Goal: Task Accomplishment & Management: Manage account settings

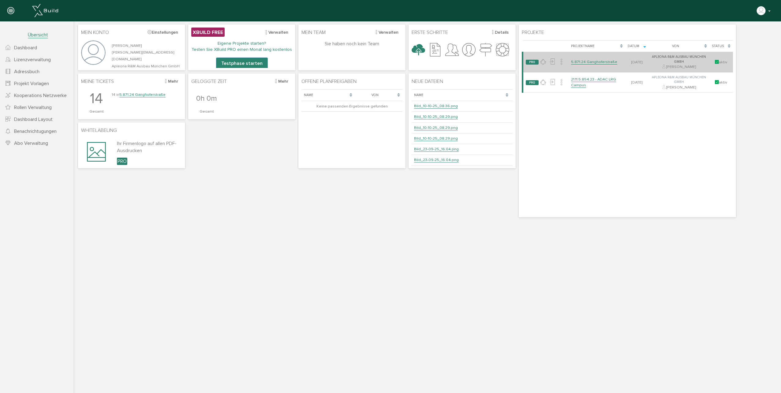
click at [593, 67] on td "5.871.24 Ganghoferstraße" at bounding box center [597, 62] width 57 height 21
click at [593, 62] on link "5.871.24 Ganghoferstraße" at bounding box center [594, 61] width 46 height 5
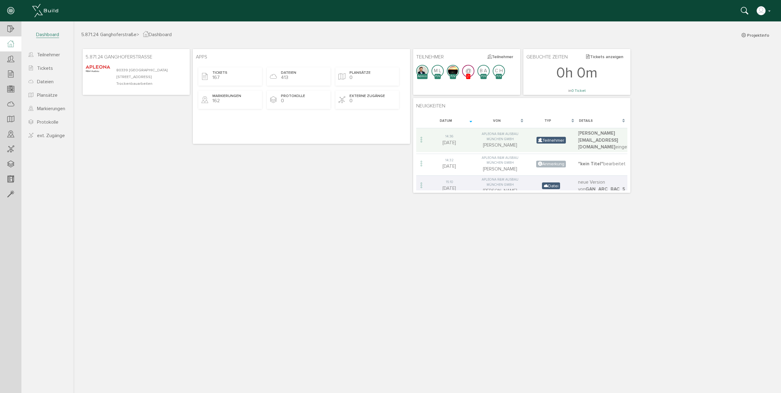
click at [14, 46] on div at bounding box center [10, 43] width 21 height 15
click at [50, 78] on link "Dateien" at bounding box center [48, 82] width 51 height 12
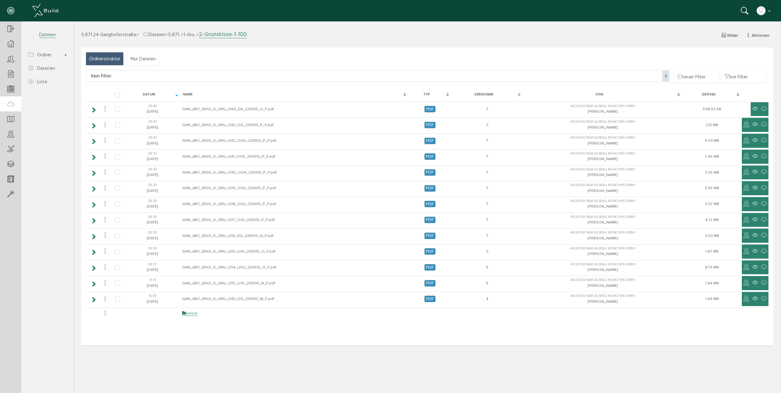
click at [107, 60] on span "Ordnerstruktur" at bounding box center [104, 58] width 31 height 7
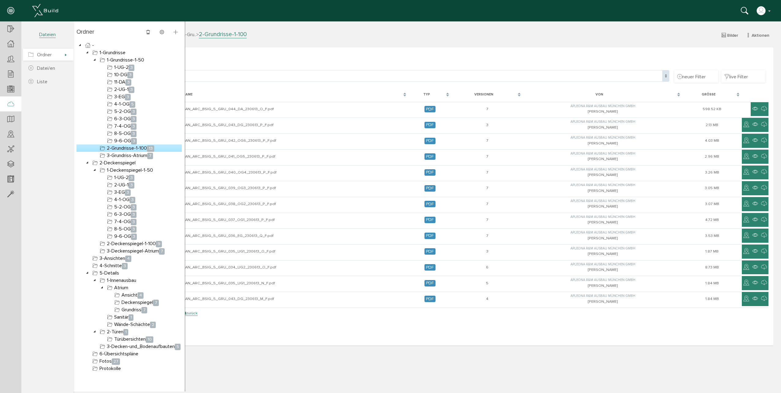
click at [57, 57] on span "Ordner" at bounding box center [48, 55] width 51 height 12
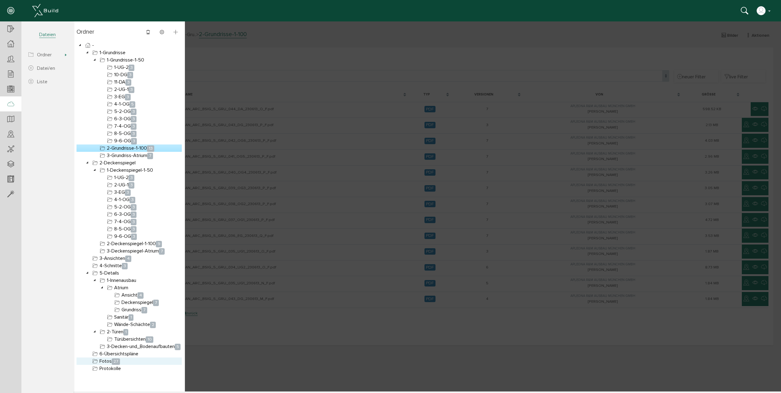
click at [111, 362] on link "Fotos 27" at bounding box center [106, 361] width 30 height 7
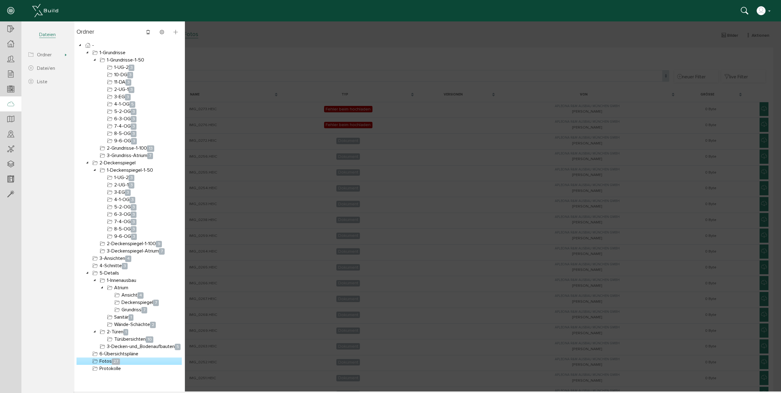
click at [366, 68] on div at bounding box center [427, 206] width 708 height 370
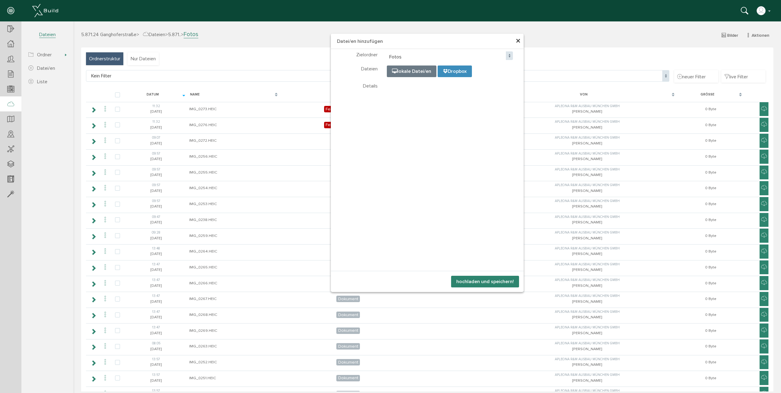
select select "D-68be82e1ab3e54_42199188"
click at [503, 282] on button "hochladen und speichern!" at bounding box center [485, 282] width 68 height 12
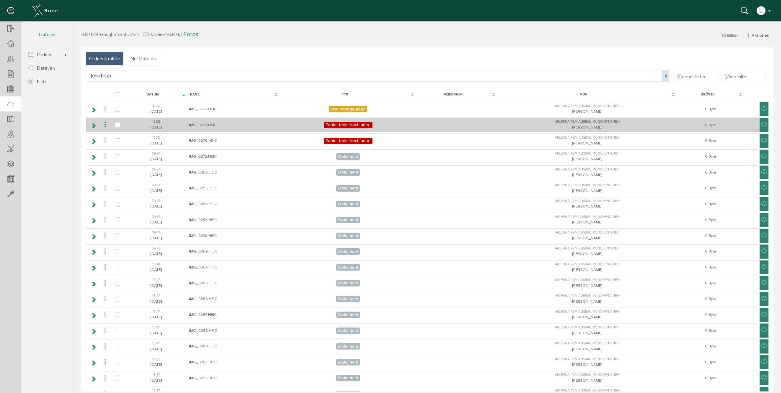
select select "D-68be82e1ab3e54_42199188"
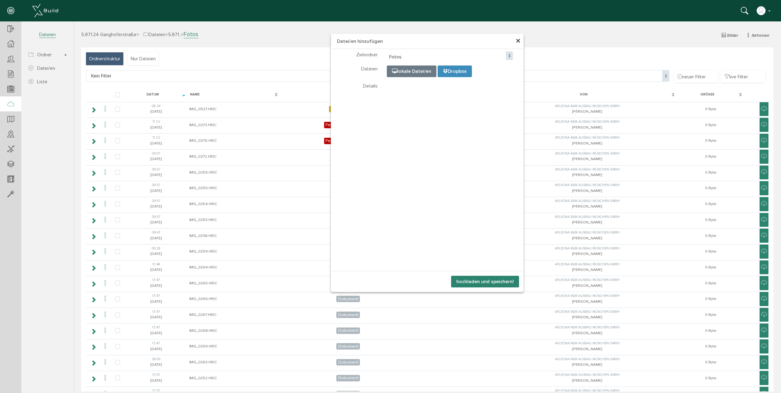
select select "D-68be82e1ab3e54_42199188"
click at [474, 280] on button "hochladen und speichern!" at bounding box center [485, 282] width 68 height 12
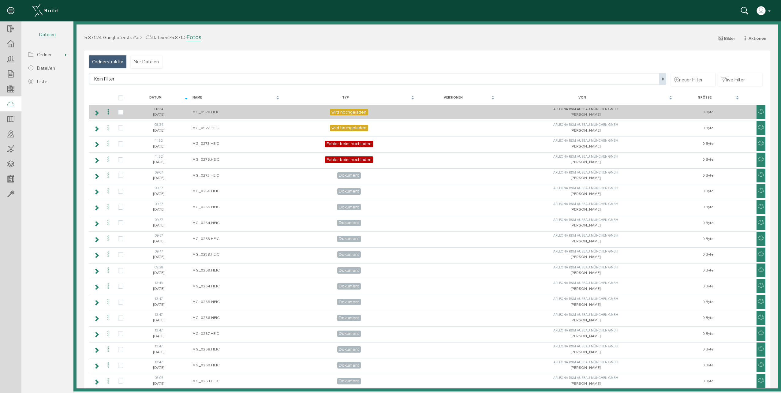
select select "D-68be82e1ab3e54_42199188"
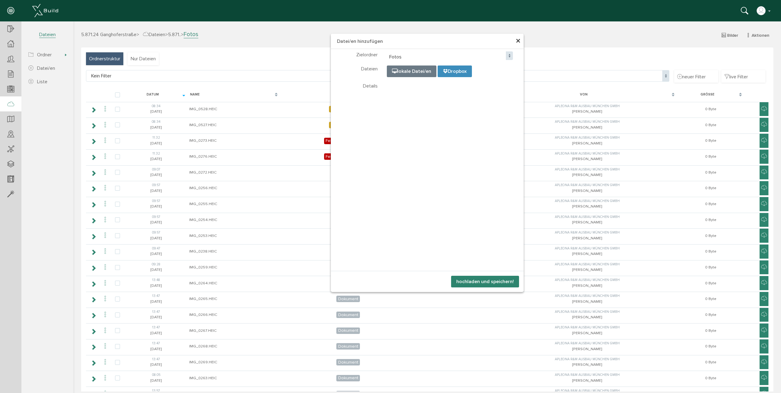
select select "D-68be82e1ab3e54_42199188"
click at [467, 281] on button "hochladen und speichern!" at bounding box center [485, 282] width 68 height 12
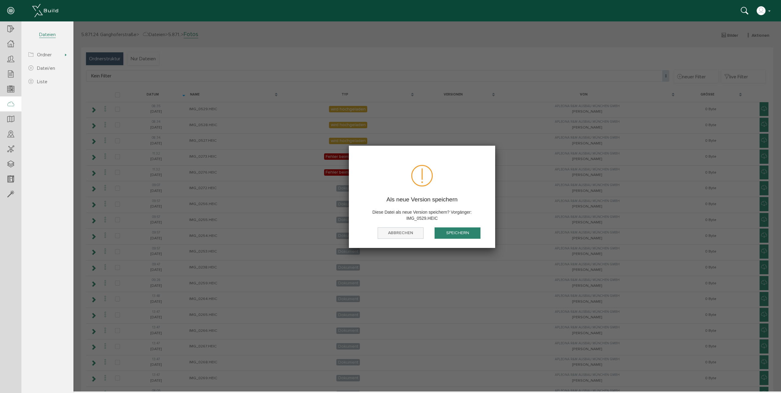
click at [413, 232] on button "abbrechen" at bounding box center [401, 233] width 46 height 11
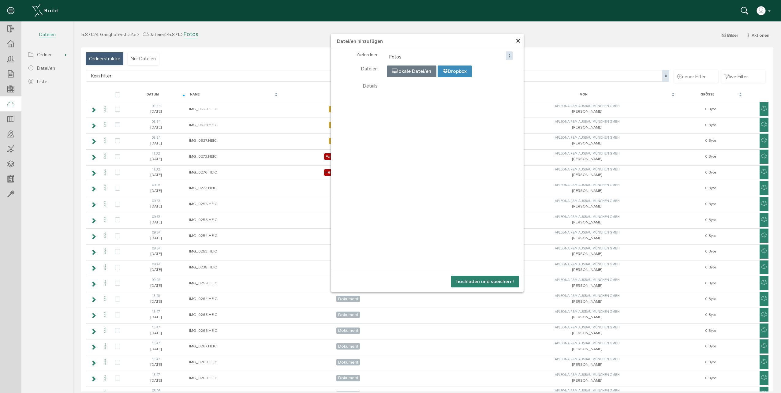
select select "D-68be82e1ab3e54_42199188"
click at [483, 284] on button "hochladen und speichern!" at bounding box center [485, 282] width 68 height 12
select select "D-68be82e1ab3e54_42199188"
click at [480, 280] on button "hochladen und speichern!" at bounding box center [485, 282] width 68 height 12
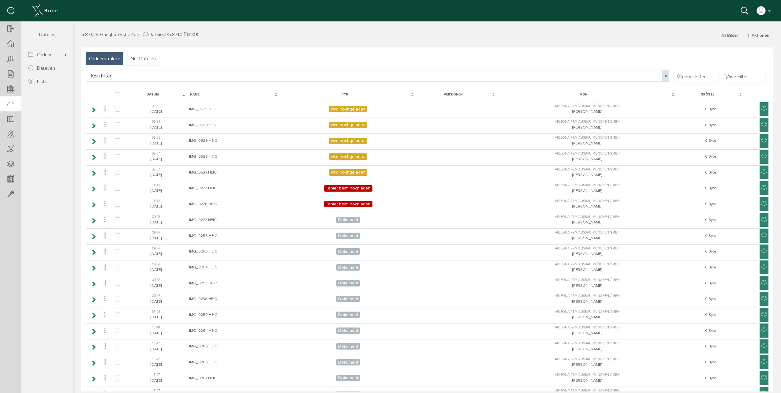
click at [319, 63] on div "Ordnerstruktur Nur Dateien Kein Filter Kein Filter neuer Filter live Filter Lad…" at bounding box center [427, 346] width 693 height 599
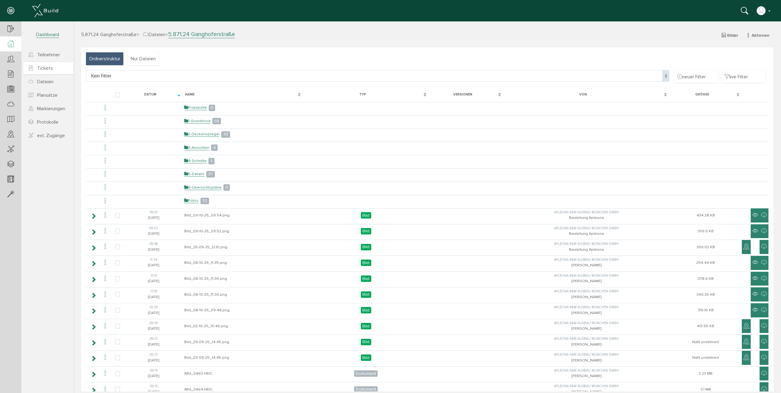
click at [48, 64] on link "Tickets" at bounding box center [48, 68] width 51 height 12
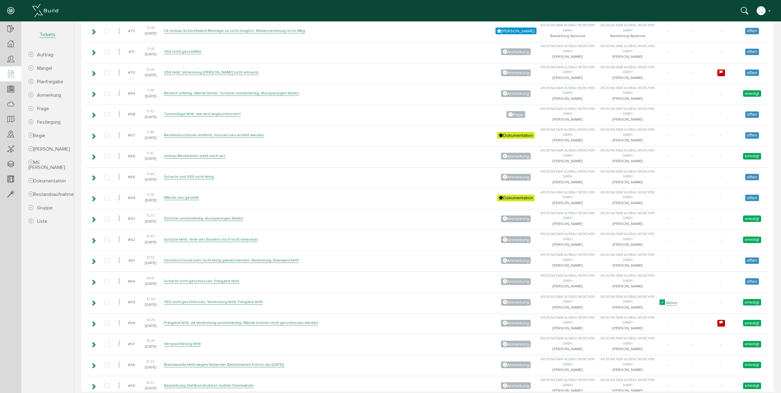
scroll to position [2082, 0]
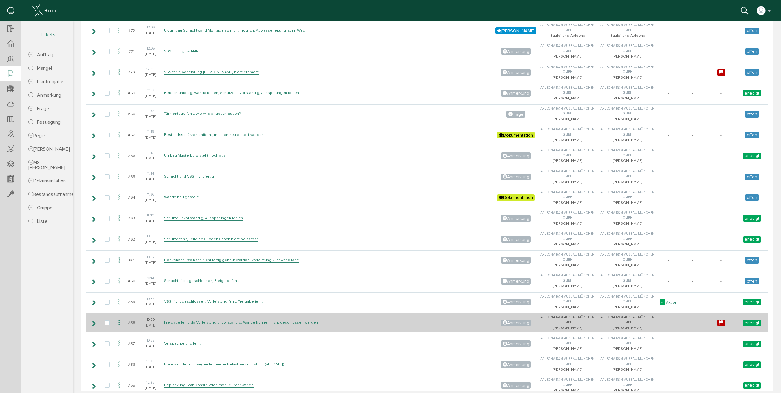
click at [172, 323] on link "Freigabe fehlt, da Vorleistung unvollständig, Wände können nicht geschlossen we…" at bounding box center [241, 322] width 154 height 5
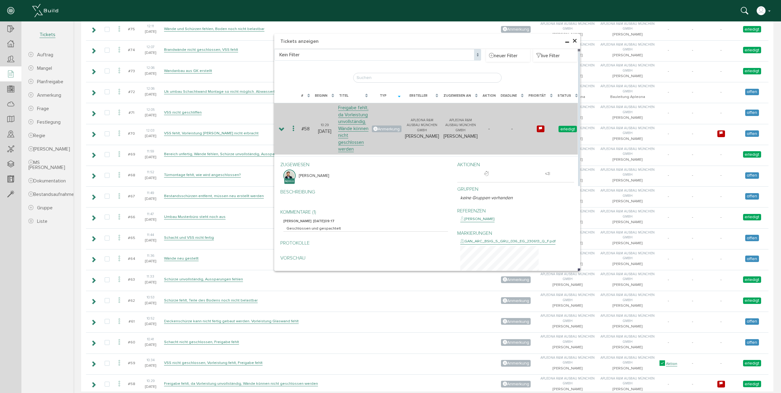
scroll to position [1960, 0]
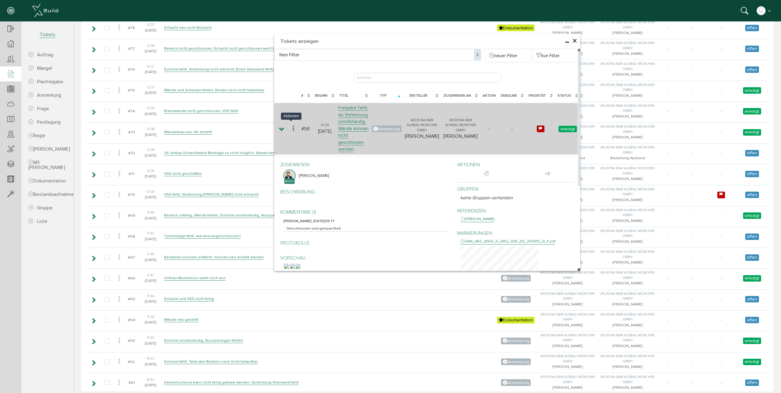
click at [291, 125] on icon at bounding box center [293, 129] width 7 height 8
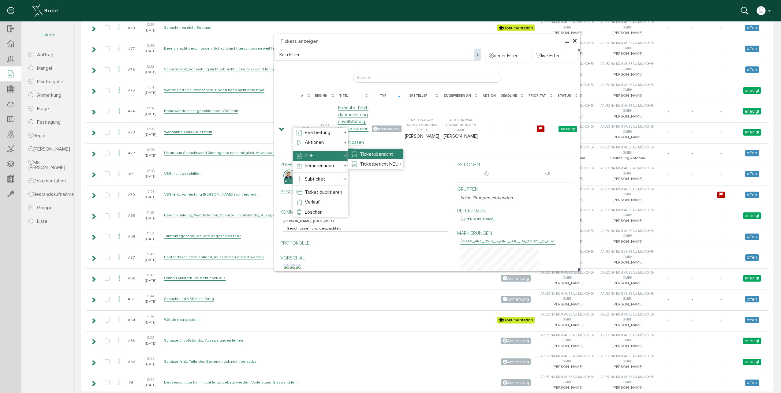
click at [371, 153] on span "Ticketübersicht" at bounding box center [376, 154] width 33 height 6
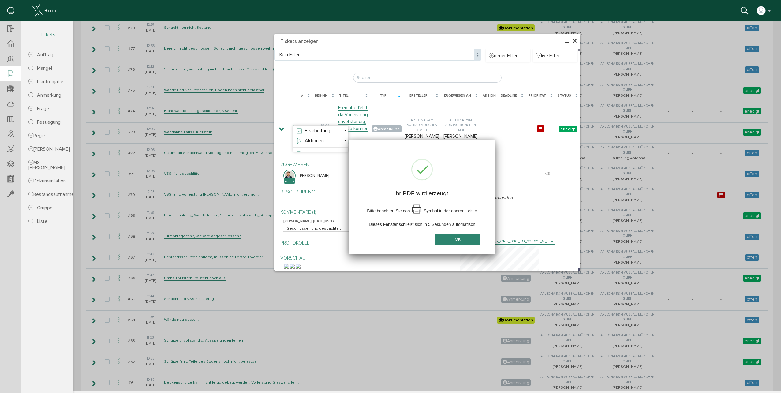
scroll to position [0, 0]
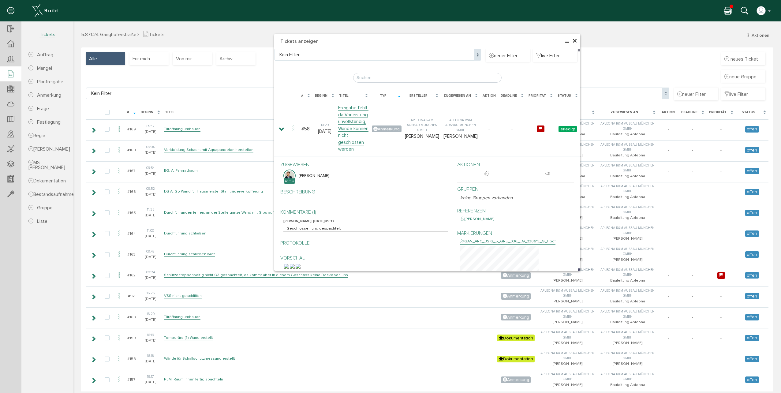
click at [727, 8] on icon at bounding box center [727, 11] width 7 height 9
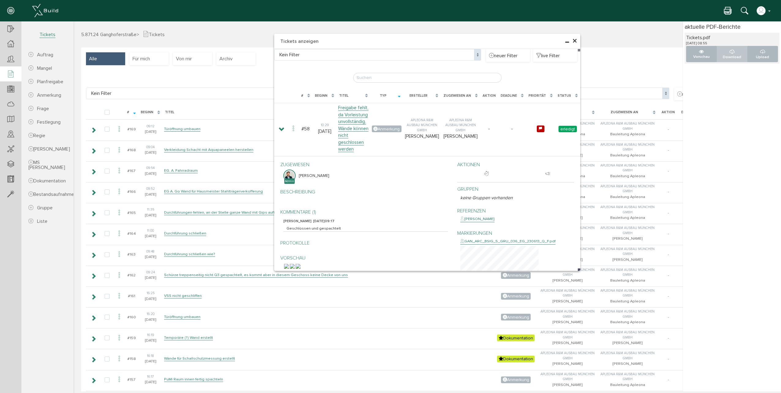
click at [731, 56] on p "Download" at bounding box center [732, 57] width 21 height 6
click at [573, 38] on span "×" at bounding box center [575, 41] width 5 height 12
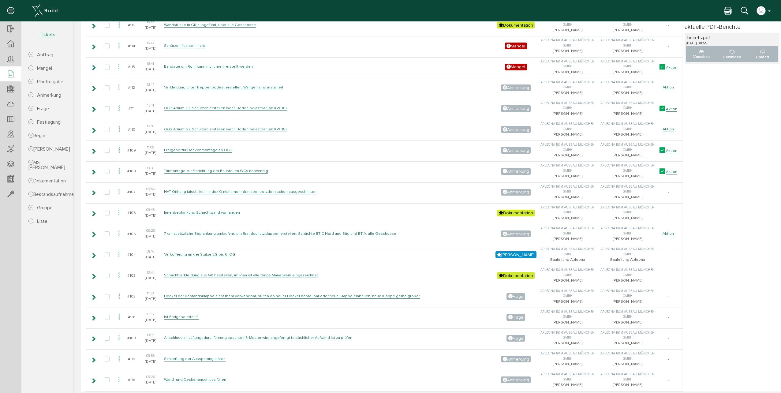
scroll to position [1255, 0]
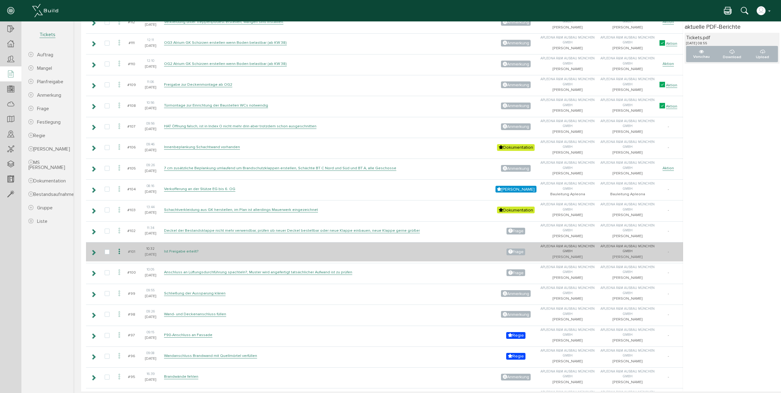
click at [164, 251] on link "Ist Freigabe erteilt?" at bounding box center [181, 251] width 35 height 5
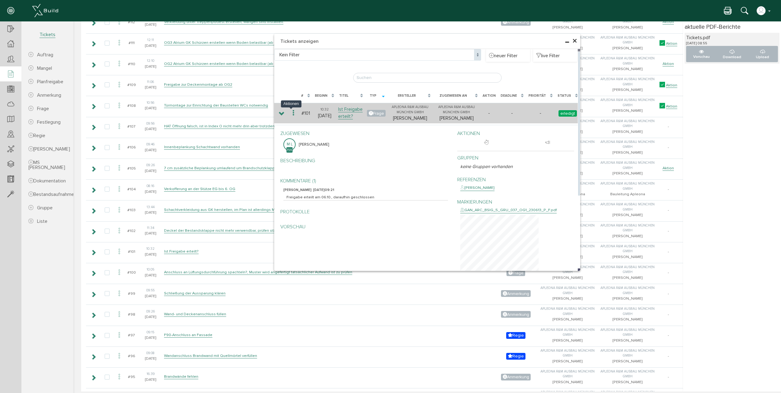
click at [292, 114] on icon at bounding box center [293, 113] width 7 height 8
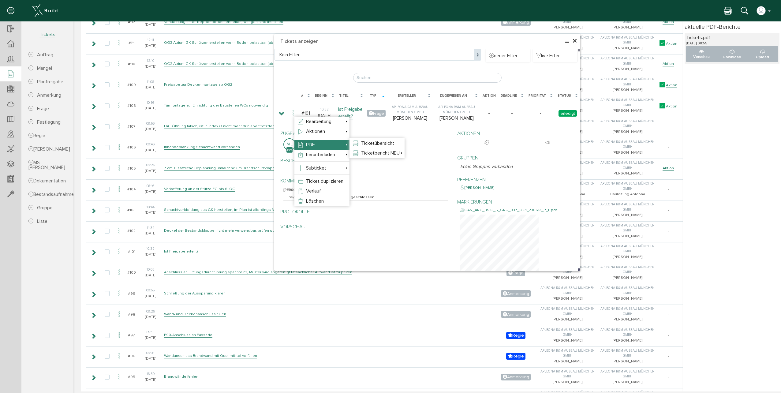
click at [333, 145] on li "PDF Ticketübersicht Ticketbericht NEU kleine Bilder mittlere Bilder große Bilder" at bounding box center [322, 145] width 55 height 10
click at [367, 141] on span "Ticketübersicht" at bounding box center [377, 143] width 33 height 6
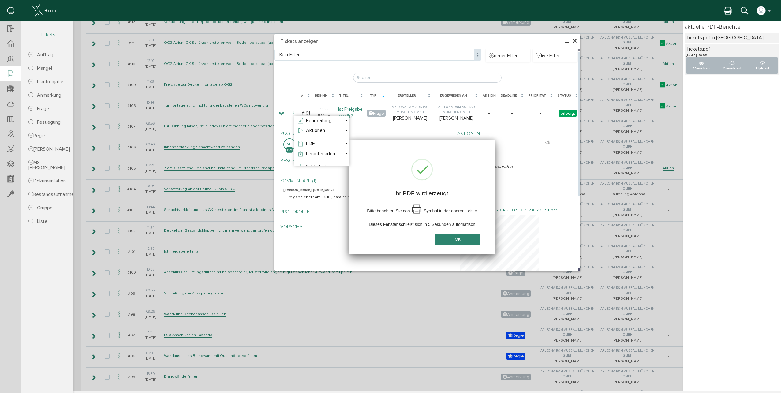
scroll to position [0, 0]
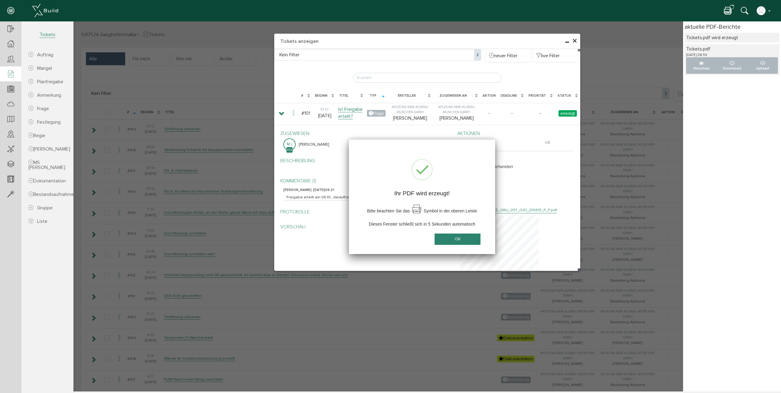
drag, startPoint x: 459, startPoint y: 239, endPoint x: 584, endPoint y: 126, distance: 167.8
click at [459, 238] on button "OK" at bounding box center [458, 239] width 46 height 11
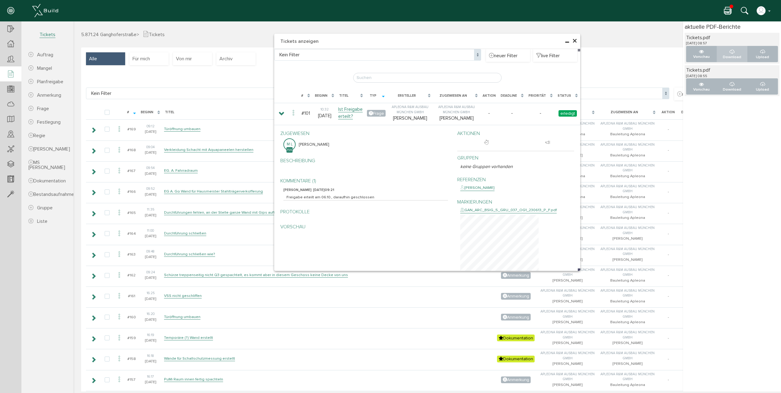
click at [734, 53] on button "Download" at bounding box center [732, 54] width 31 height 16
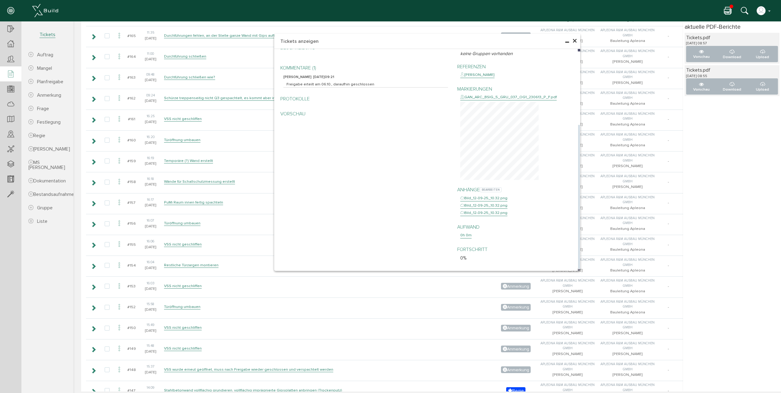
scroll to position [184, 0]
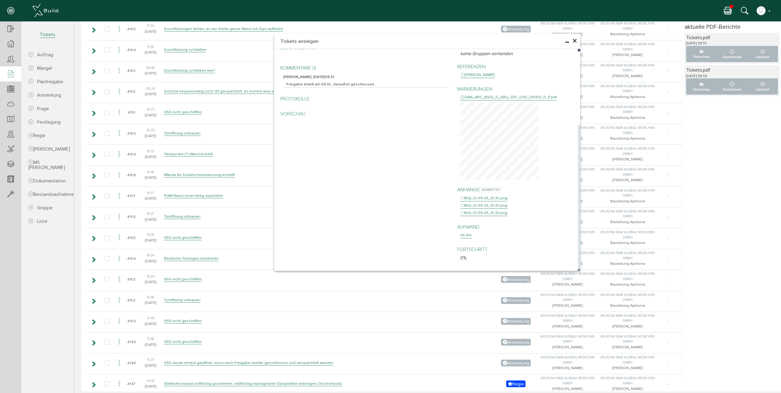
click at [482, 198] on div "Bild_12-09-25_10.32.png" at bounding box center [484, 198] width 47 height 6
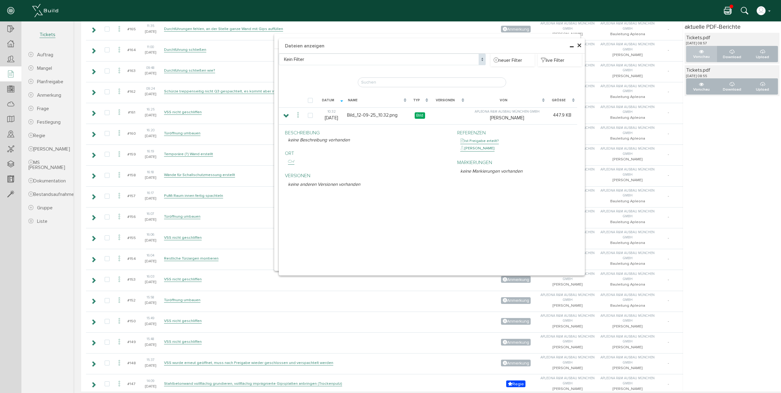
click at [699, 53] on icon "..." at bounding box center [701, 51] width 5 height 5
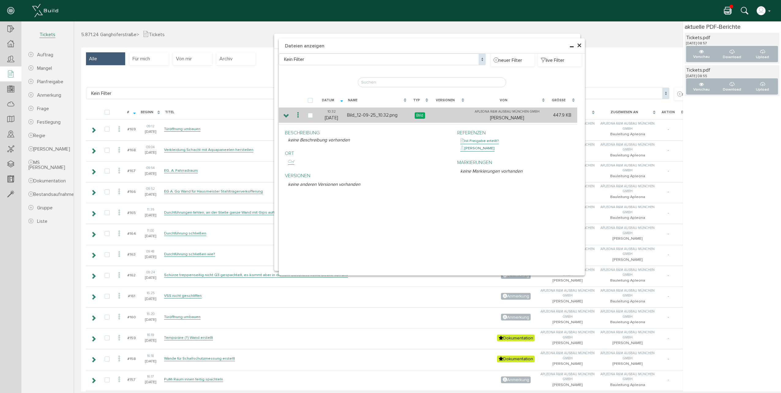
click at [379, 114] on td "Bild_12-09-25_10.32.png" at bounding box center [377, 114] width 63 height 15
click at [293, 115] on td at bounding box center [298, 114] width 10 height 15
click at [295, 114] on icon at bounding box center [298, 115] width 7 height 8
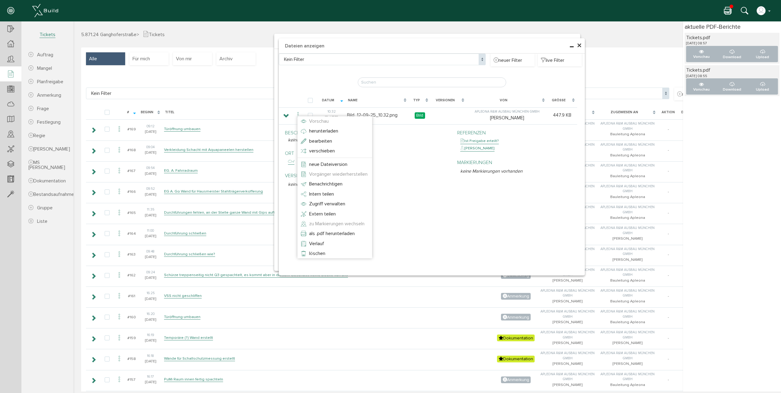
click at [315, 122] on span "Vorschau" at bounding box center [319, 121] width 20 height 6
click at [421, 159] on div at bounding box center [424, 206] width 703 height 370
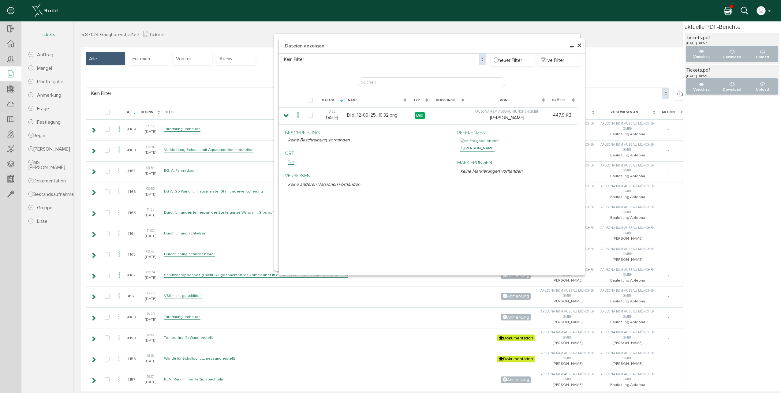
click at [577, 45] on span "×" at bounding box center [579, 46] width 5 height 12
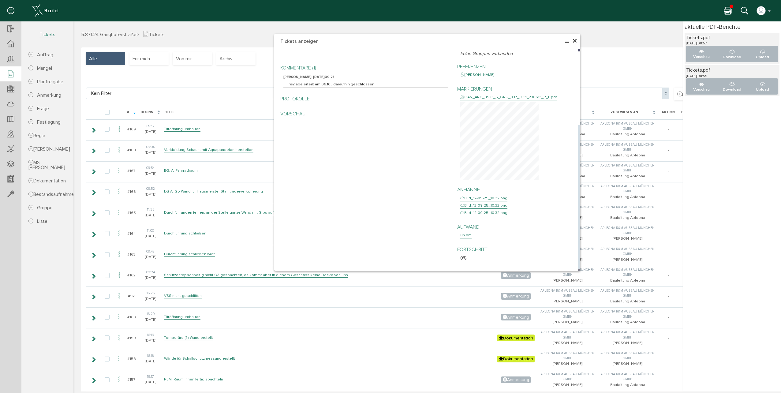
click at [419, 204] on div "zugewiesen M L Matthias Leupold Beschreibung bearbeiten Kommentare (1) bearbeit…" at bounding box center [427, 141] width 303 height 254
click at [574, 40] on span "×" at bounding box center [575, 41] width 5 height 12
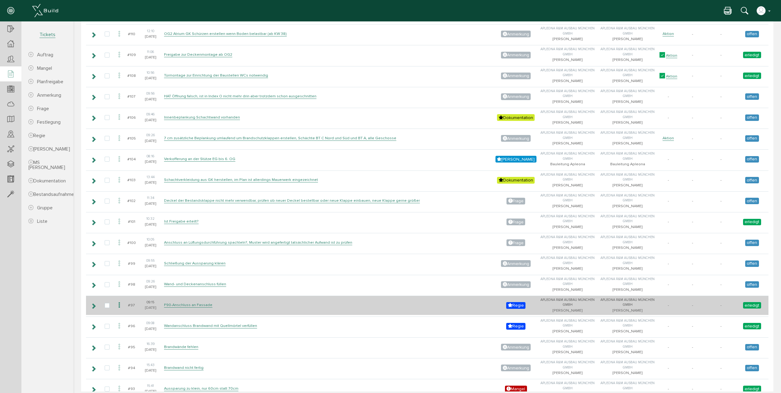
scroll to position [1317, 0]
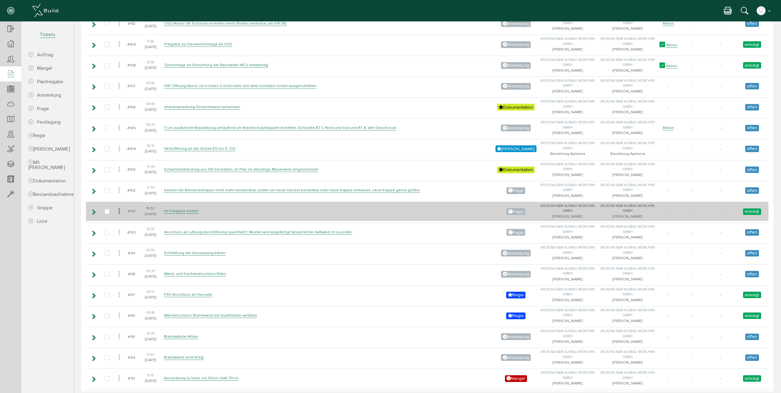
click at [91, 213] on icon at bounding box center [94, 212] width 6 height 5
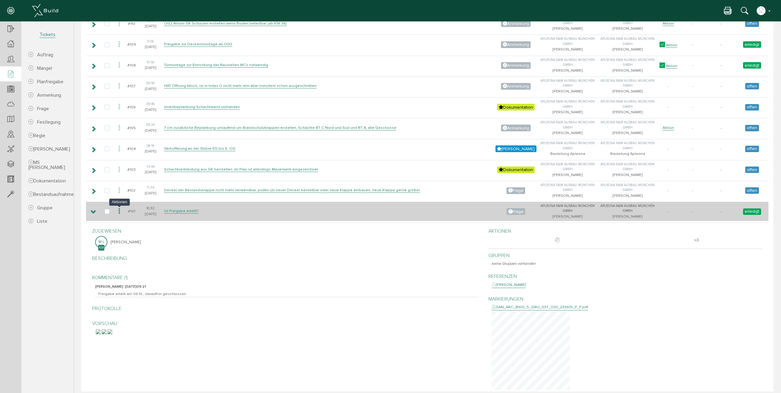
click at [120, 212] on icon at bounding box center [119, 211] width 7 height 8
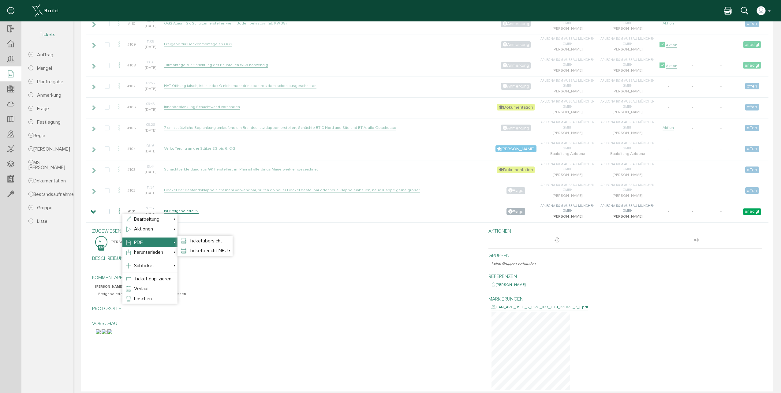
click at [142, 241] on span "PDF" at bounding box center [138, 242] width 9 height 6
click at [190, 242] on span "Ticketübersicht" at bounding box center [205, 241] width 33 height 6
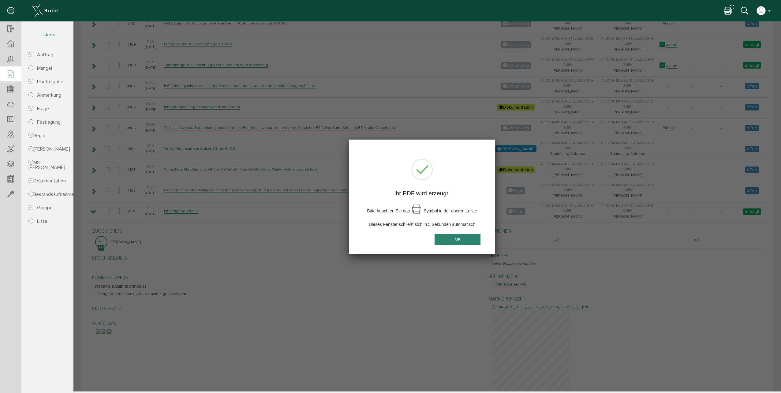
click at [450, 237] on button "OK" at bounding box center [458, 239] width 46 height 11
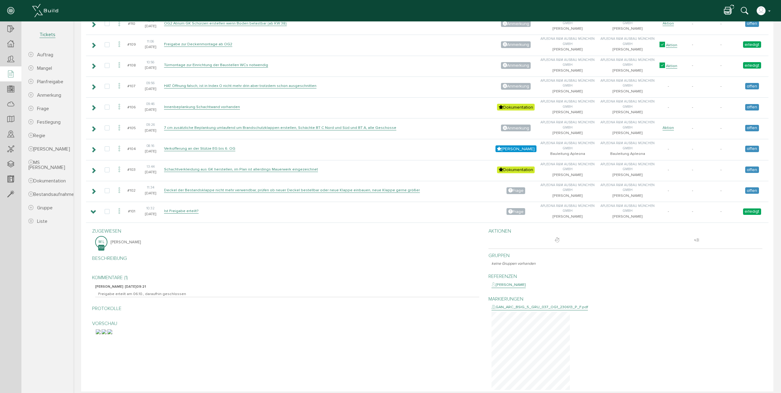
click at [727, 13] on icon at bounding box center [727, 11] width 7 height 9
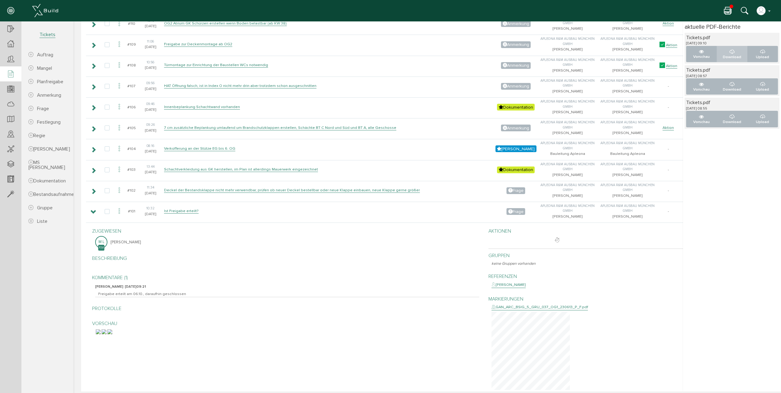
click at [726, 58] on p "Download" at bounding box center [732, 57] width 21 height 6
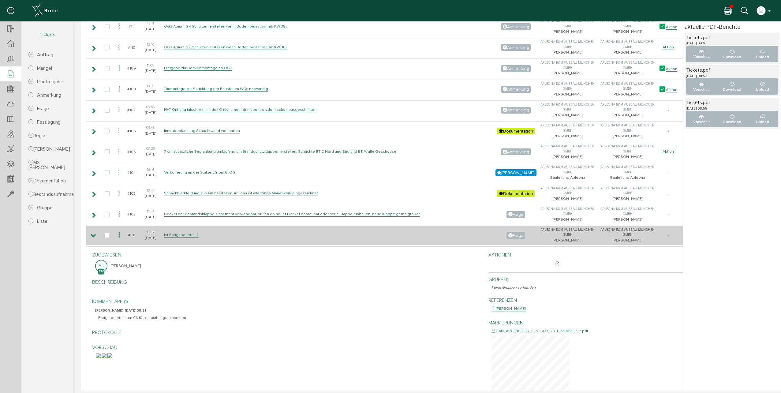
scroll to position [1286, 0]
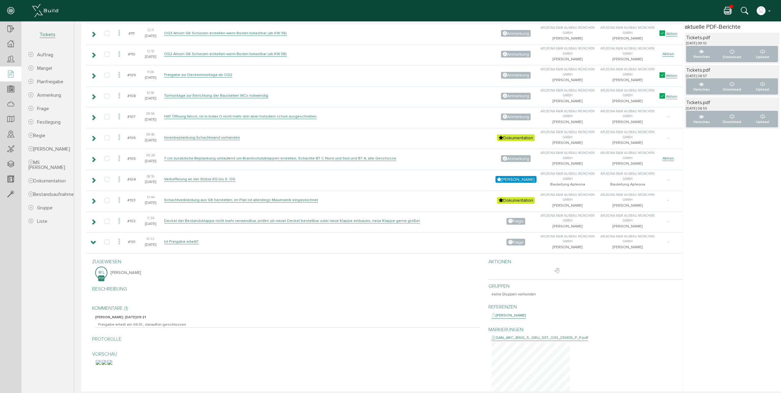
click at [71, 341] on section "5.871.24 Ganghoferstraße Übersicht Teilnehmer Teilnehmer öffnen neuer Teilnehme…" at bounding box center [36, 200] width 73 height 359
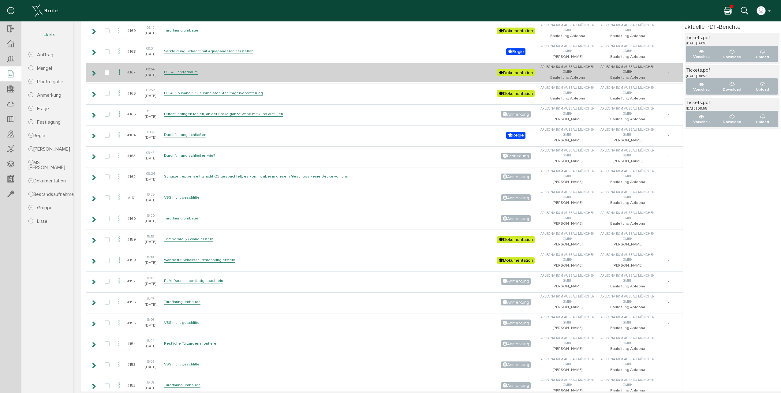
scroll to position [0, 0]
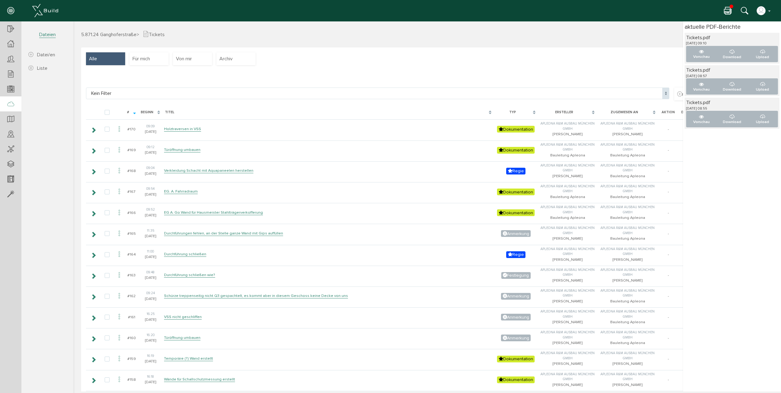
click at [11, 107] on icon at bounding box center [10, 104] width 7 height 9
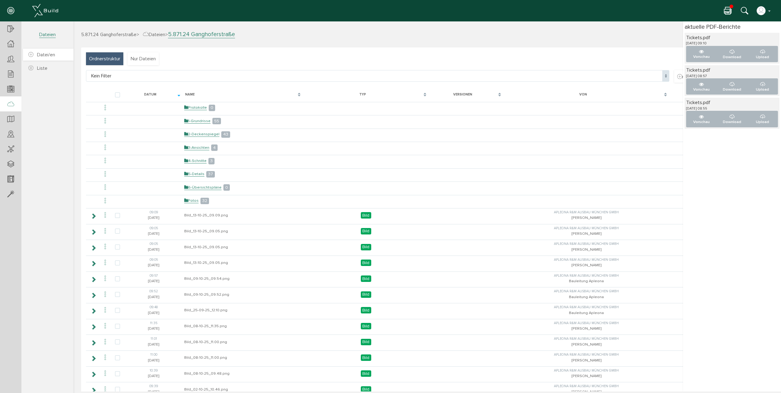
click at [50, 52] on span "Datei/en" at bounding box center [46, 55] width 18 height 6
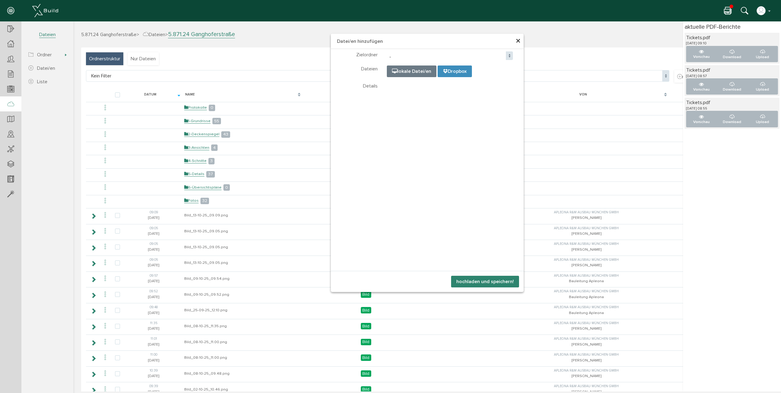
click at [194, 202] on div "× Datei/en hinzufügen Teilnehmer wählen Teilnehmer 0% 0% wird hochgeladen.. Zie…" at bounding box center [427, 206] width 708 height 370
click at [516, 41] on span "×" at bounding box center [518, 41] width 5 height 12
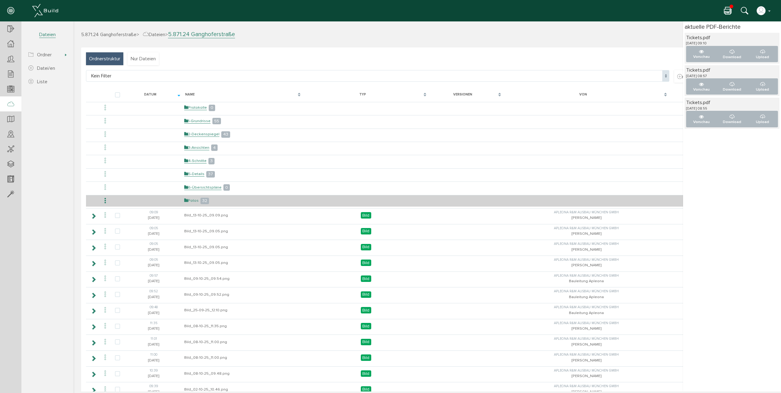
click at [194, 200] on link "Fotos" at bounding box center [191, 200] width 14 height 5
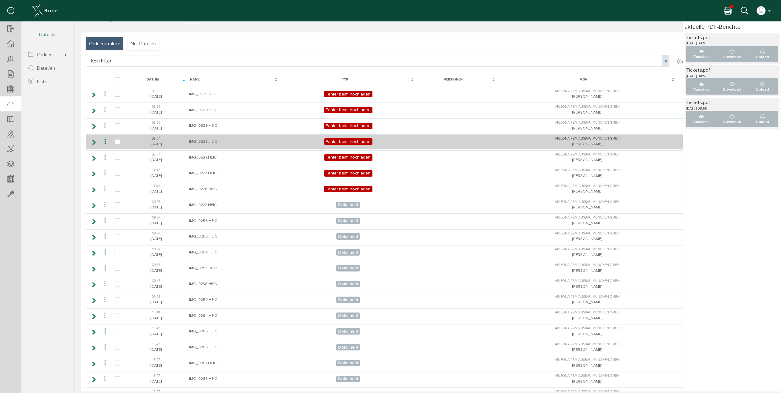
scroll to position [30, 0]
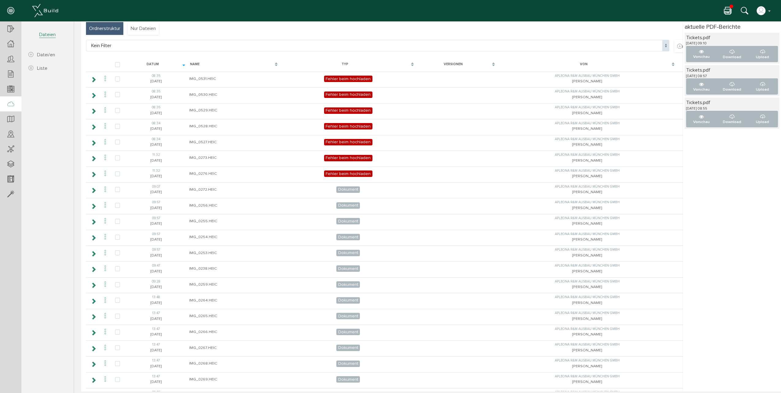
click at [11, 106] on icon at bounding box center [10, 104] width 7 height 9
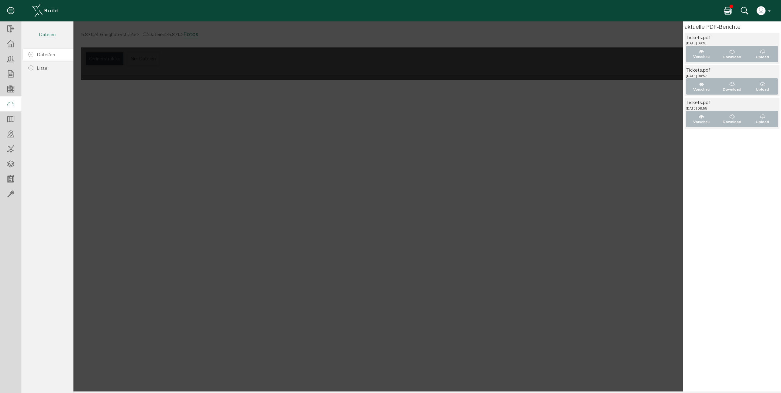
scroll to position [0, 0]
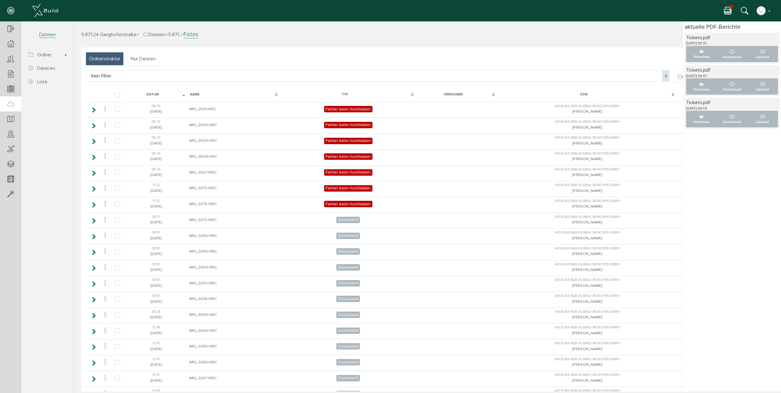
click at [101, 56] on span "Ordnerstruktur" at bounding box center [104, 58] width 31 height 7
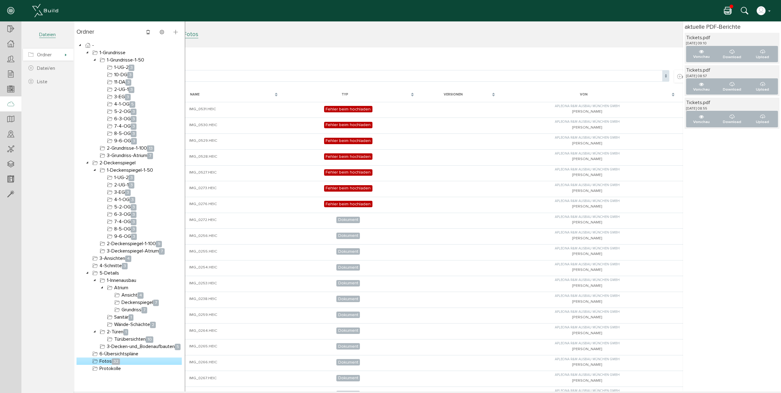
click at [61, 58] on span "Ordner" at bounding box center [48, 55] width 51 height 12
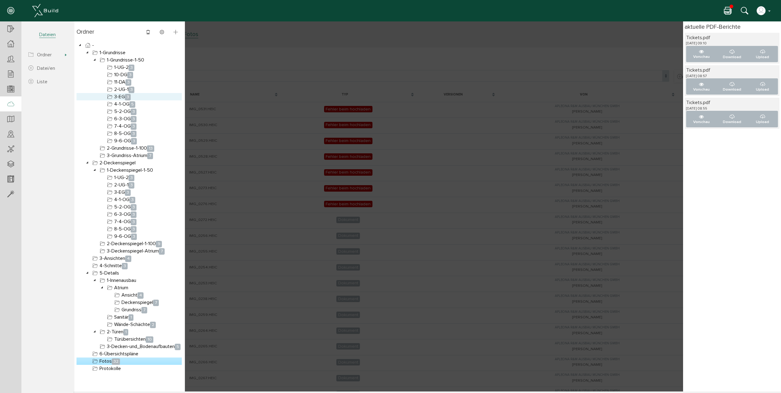
click at [124, 96] on link "3-EG 3" at bounding box center [119, 96] width 26 height 7
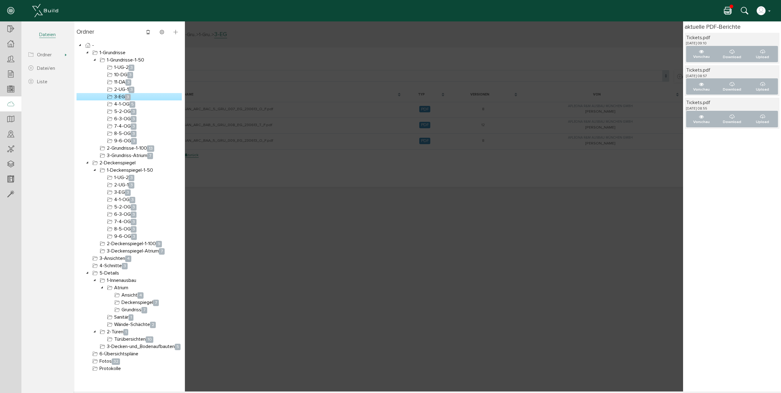
click at [225, 161] on div at bounding box center [427, 206] width 708 height 370
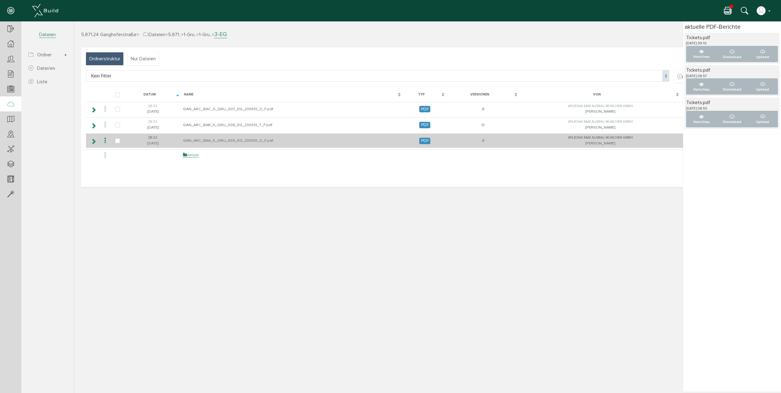
click at [106, 141] on icon at bounding box center [105, 141] width 7 height 8
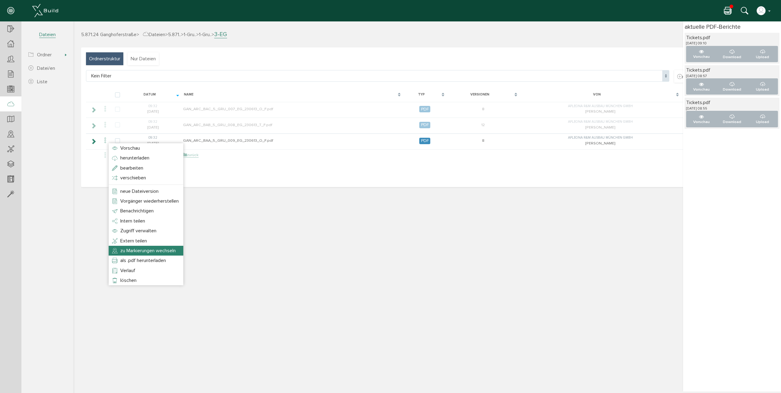
click at [152, 252] on span "zu Markierungen wechseln" at bounding box center [147, 251] width 55 height 6
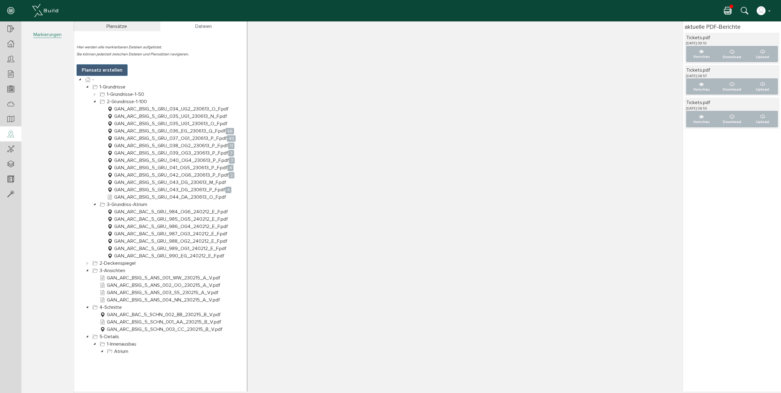
click at [732, 11] on div at bounding box center [729, 10] width 11 height 9
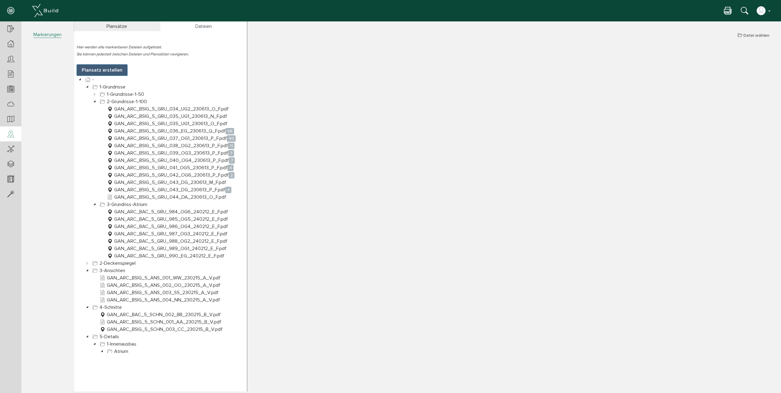
click at [352, 183] on div "5.871.24 Ganghoferstraße > Markierungen Datei wählen Plansätze Dateien Hier wer…" at bounding box center [427, 211] width 708 height 361
click at [53, 37] on span "Markierungen" at bounding box center [47, 35] width 28 height 6
click at [125, 90] on link "1-Grundrisse" at bounding box center [109, 86] width 36 height 7
click at [124, 95] on link "1-Grundrisse-1-50" at bounding box center [122, 94] width 47 height 7
click at [94, 92] on icon at bounding box center [94, 94] width 7 height 7
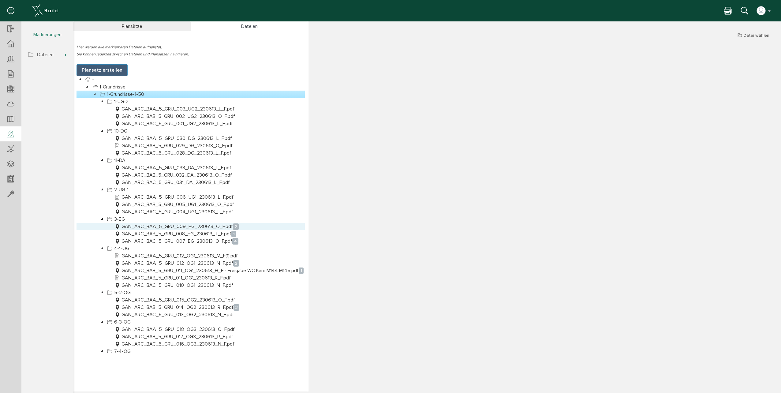
click at [173, 228] on link "GAN_ARC_BAA_5_GRU_009_EG_230613_O_F.pdf 2" at bounding box center [176, 226] width 127 height 7
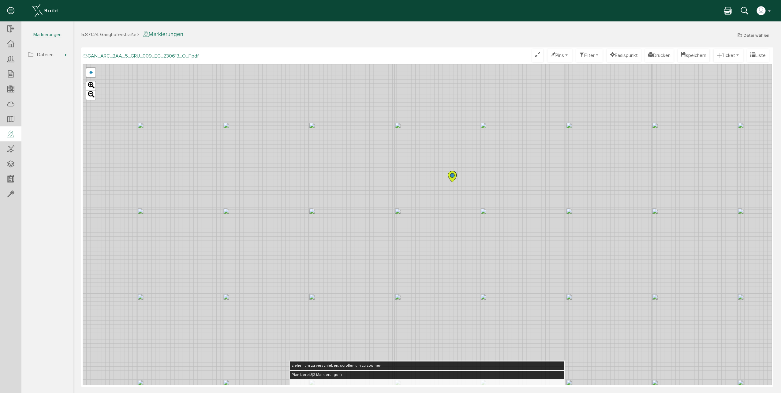
click at [454, 179] on icon at bounding box center [452, 176] width 9 height 11
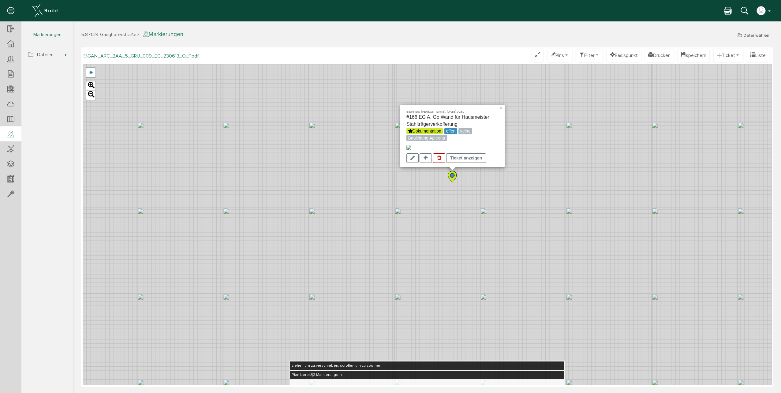
click at [412, 145] on img at bounding box center [409, 147] width 5 height 5
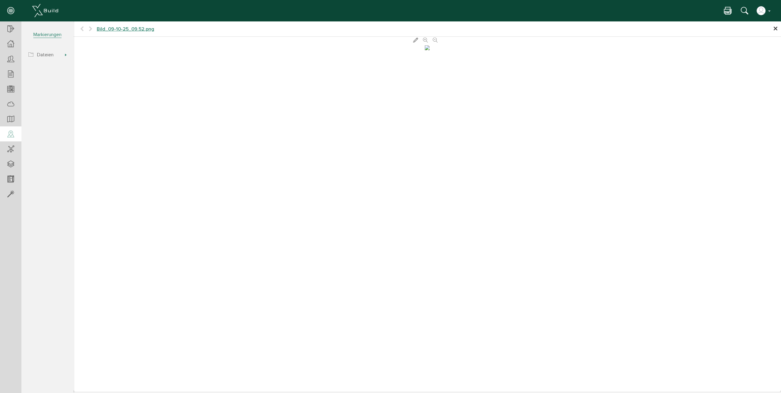
click at [776, 31] on span "×" at bounding box center [775, 29] width 5 height 12
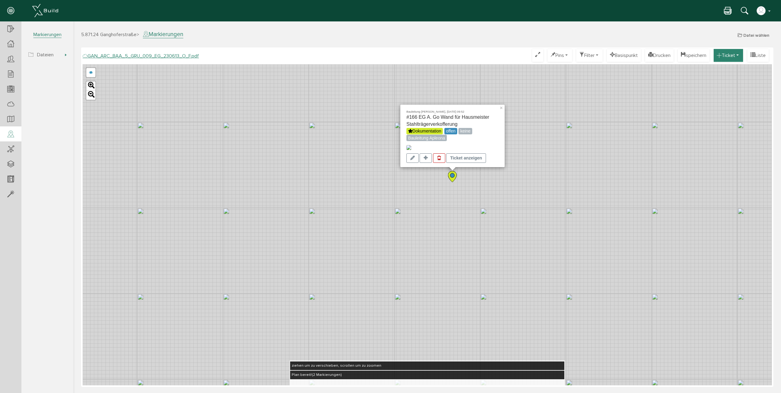
click at [735, 56] on button "Ticket" at bounding box center [728, 55] width 29 height 13
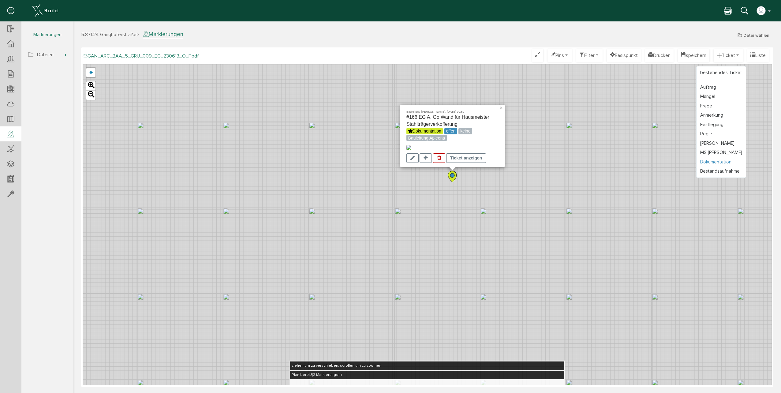
click at [707, 159] on link "Dokumentation" at bounding box center [721, 161] width 49 height 9
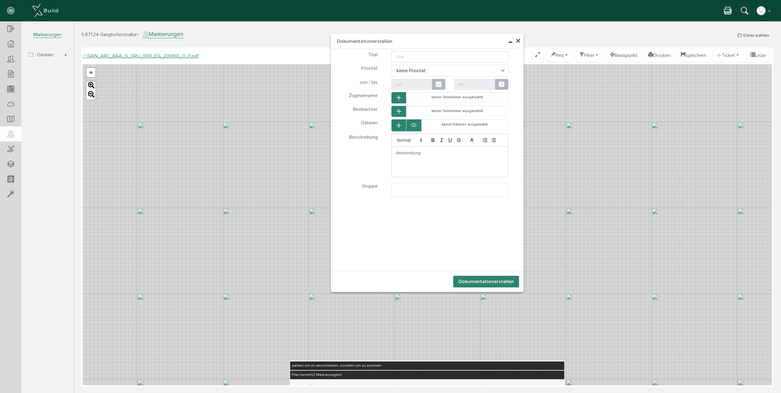
click at [407, 58] on input "text" at bounding box center [450, 56] width 117 height 11
type input "Holztraversen verbaut"
click at [402, 129] on button "button" at bounding box center [399, 125] width 15 height 12
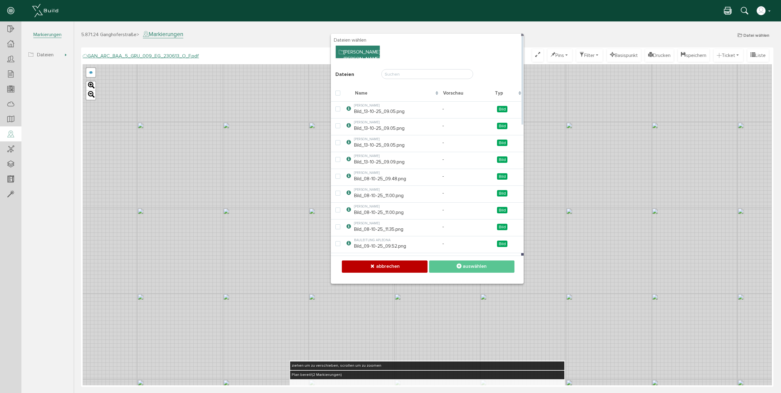
click at [354, 54] on div "Ordner Baum" at bounding box center [358, 52] width 44 height 13
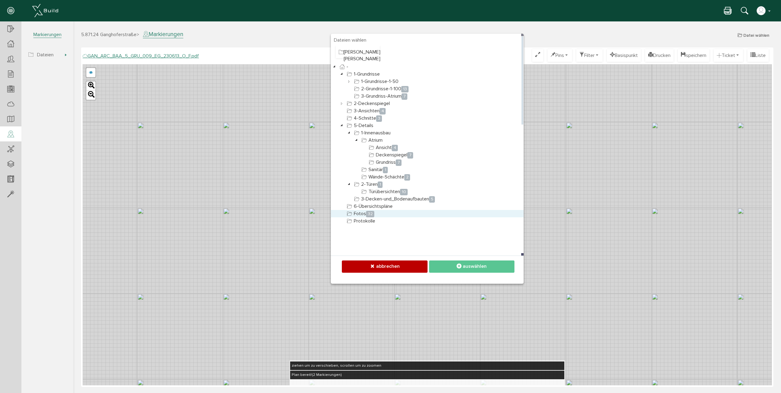
click at [363, 215] on link "Fotos 32" at bounding box center [361, 213] width 30 height 7
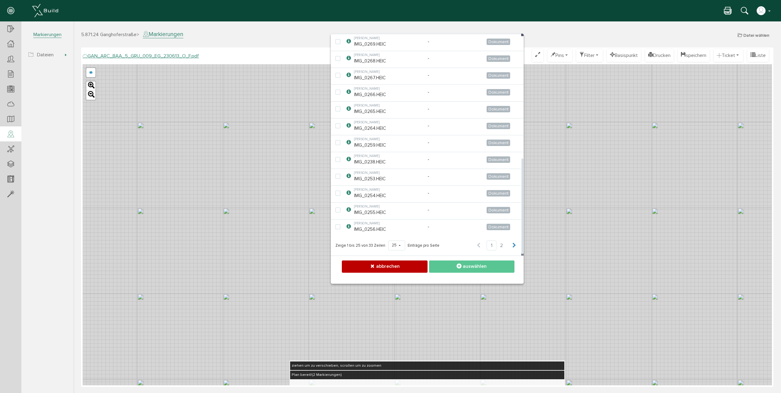
click at [514, 244] on icon at bounding box center [514, 246] width 5 height 6
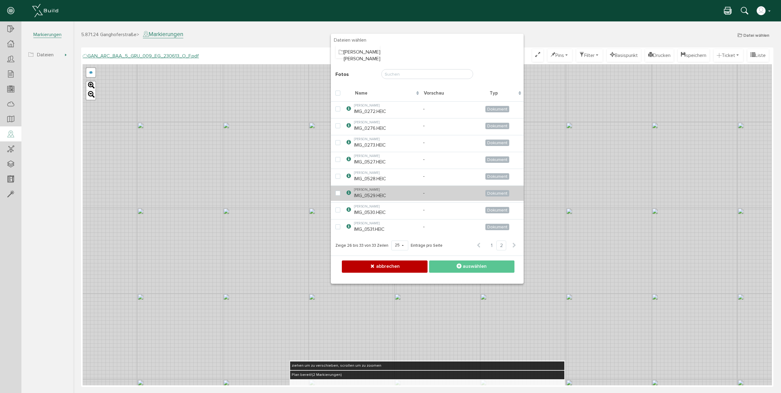
click at [380, 195] on td "Carolin Hilk IMG_0529.HEIC" at bounding box center [387, 193] width 69 height 15
checkbox input "true"
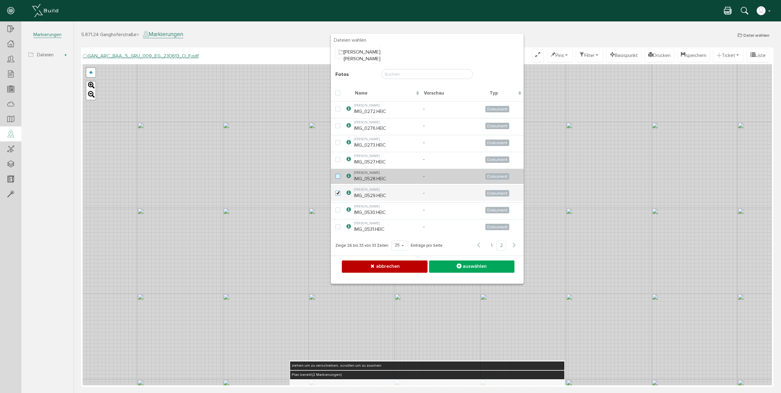
click at [337, 178] on label at bounding box center [339, 177] width 7 height 6
click at [337, 178] on input "checkbox" at bounding box center [338, 176] width 4 height 4
checkbox input "true"
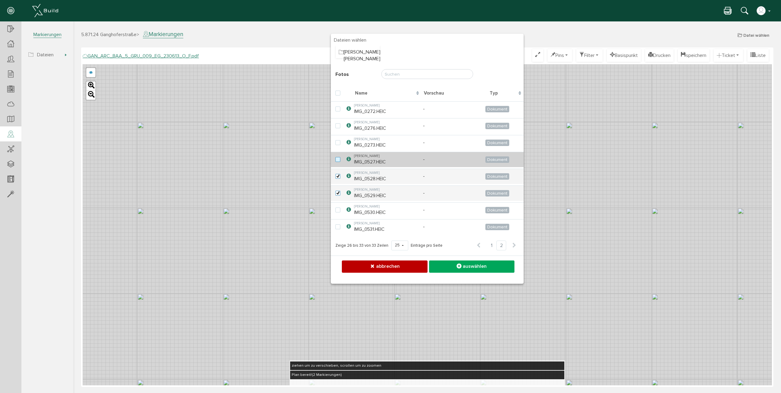
click at [338, 160] on label at bounding box center [339, 160] width 7 height 6
click at [338, 160] on input "checkbox" at bounding box center [338, 159] width 4 height 4
checkbox input "true"
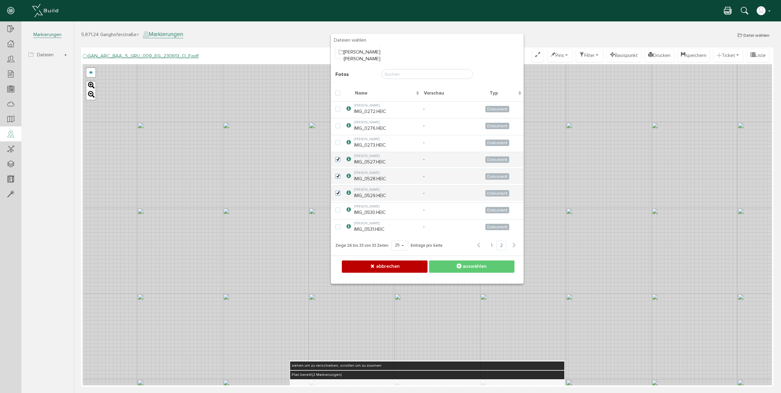
click at [475, 268] on span "auswählen" at bounding box center [475, 266] width 24 height 6
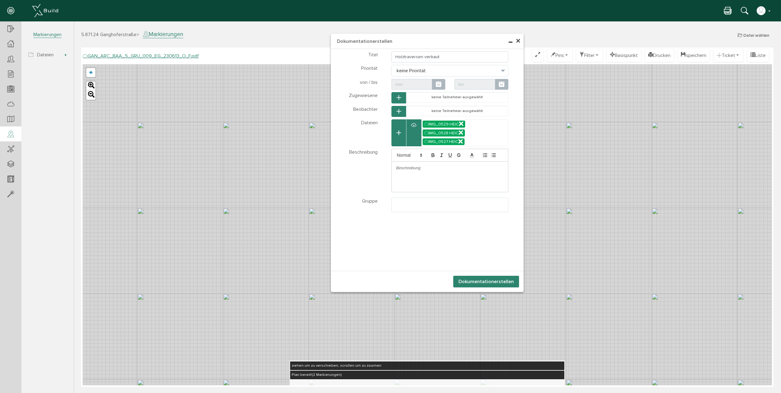
click at [480, 281] on button "Dokumentation erstellen" at bounding box center [486, 282] width 66 height 12
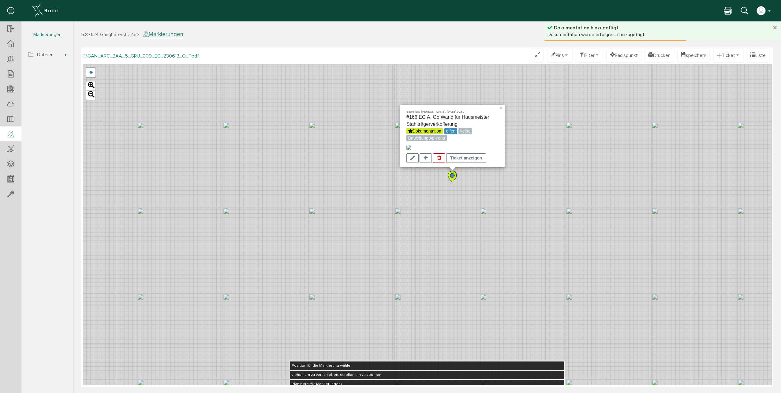
click at [411, 182] on div "Bauleitung Apleona, 09.10.25 09:52 #166 EG A. Go Wand für Hausmeister Stahlträg…" at bounding box center [428, 224] width 690 height 321
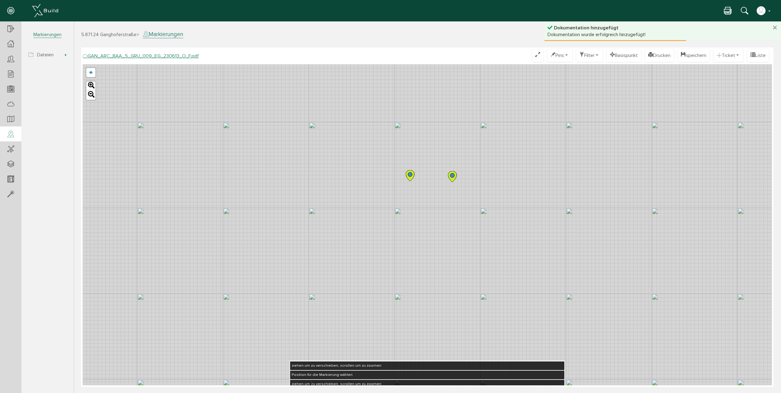
click at [411, 182] on icon at bounding box center [411, 176] width 10 height 12
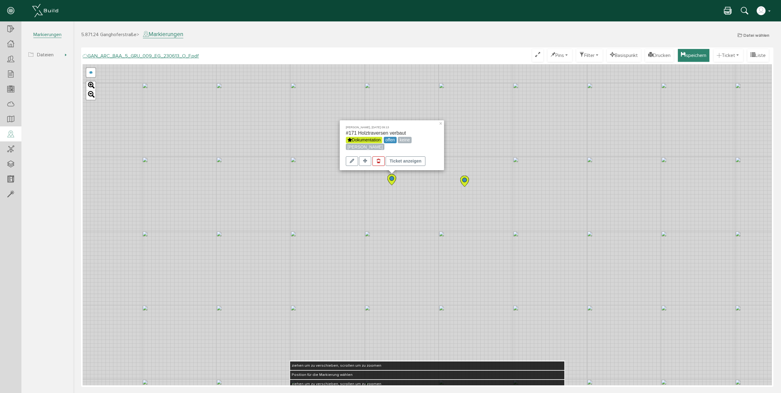
click at [683, 55] on button "speichern" at bounding box center [694, 55] width 32 height 13
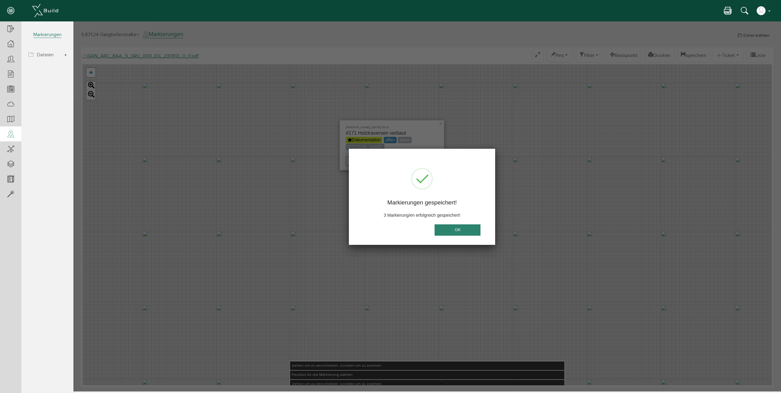
click at [447, 230] on button "OK" at bounding box center [458, 229] width 46 height 11
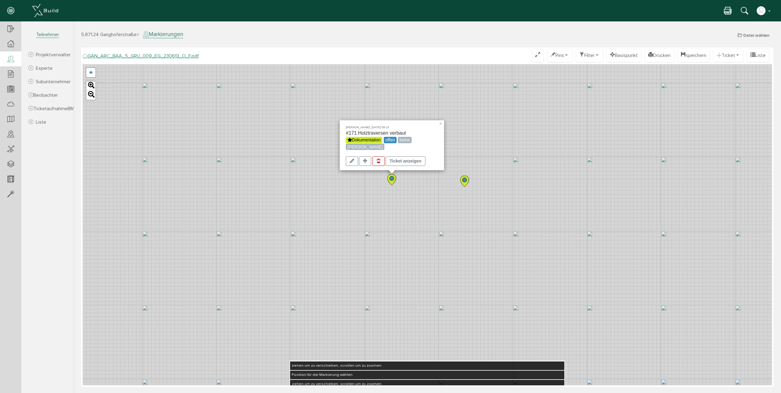
click at [11, 54] on div at bounding box center [10, 59] width 21 height 16
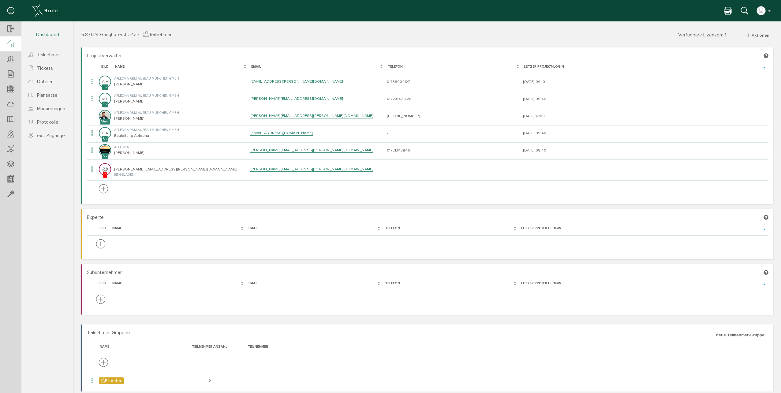
click at [16, 44] on div at bounding box center [10, 43] width 21 height 15
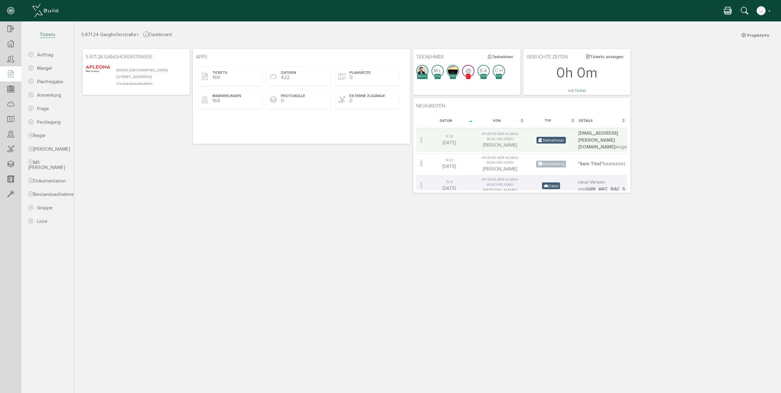
click at [13, 73] on icon at bounding box center [10, 74] width 7 height 9
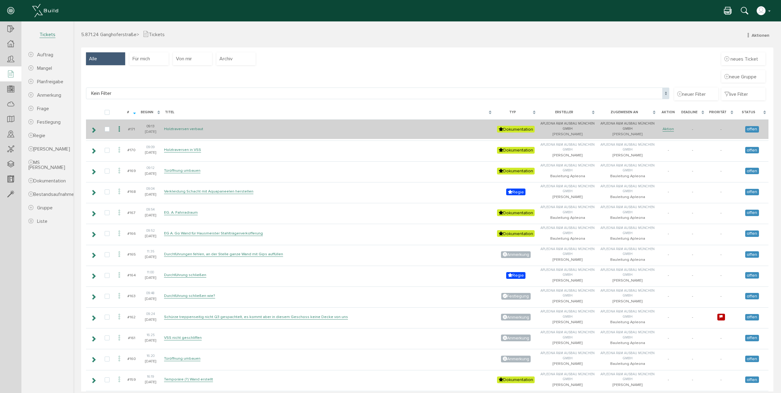
click at [181, 127] on link "Holztraversen verbaut" at bounding box center [183, 128] width 39 height 5
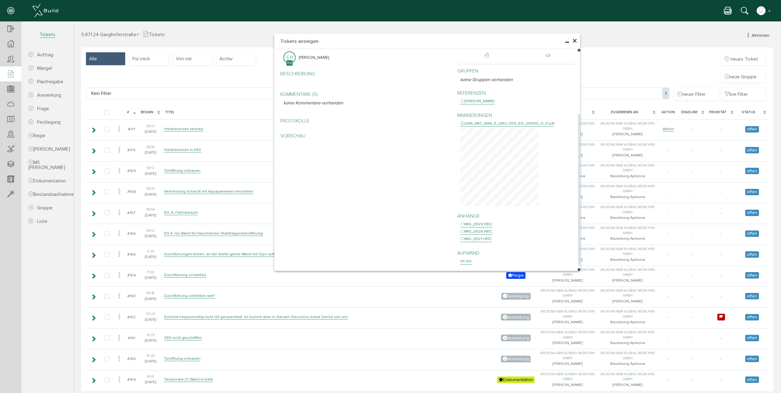
drag, startPoint x: 388, startPoint y: 210, endPoint x: 382, endPoint y: 209, distance: 5.5
click at [388, 210] on div "zugewiesen C H Carolin Hilk Beschreibung bearbeiten Kommentare (0) bearbeiten k…" at bounding box center [427, 156] width 303 height 232
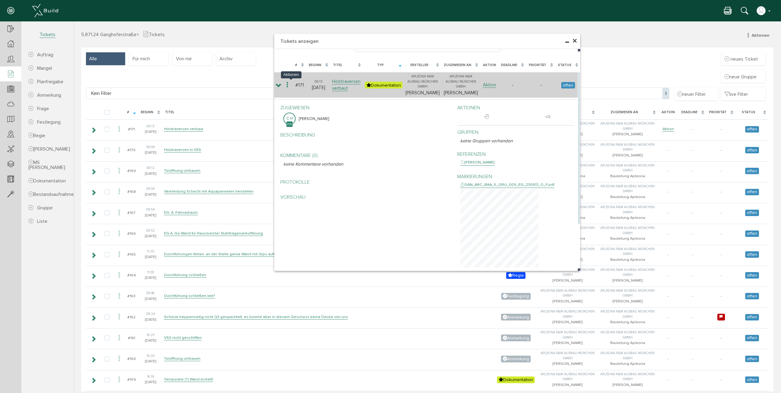
click at [291, 85] on icon at bounding box center [287, 85] width 7 height 8
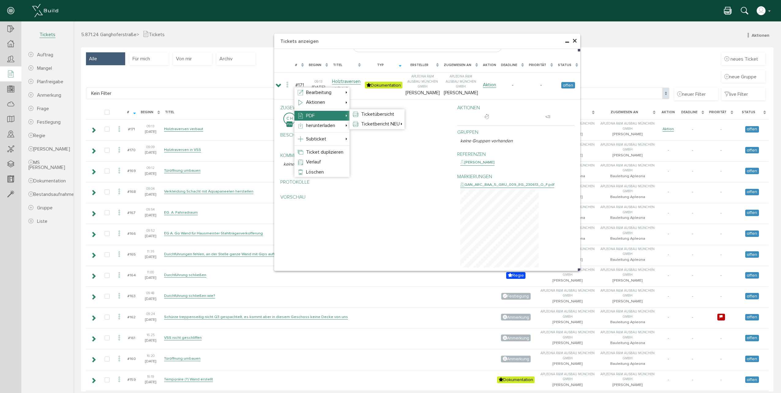
click at [318, 120] on li "PDF Ticketübersicht Ticketbericht NEU kleine Bilder mittlere Bilder große Bilder" at bounding box center [322, 116] width 55 height 10
click at [379, 114] on span "Ticketübersicht" at bounding box center [377, 114] width 33 height 6
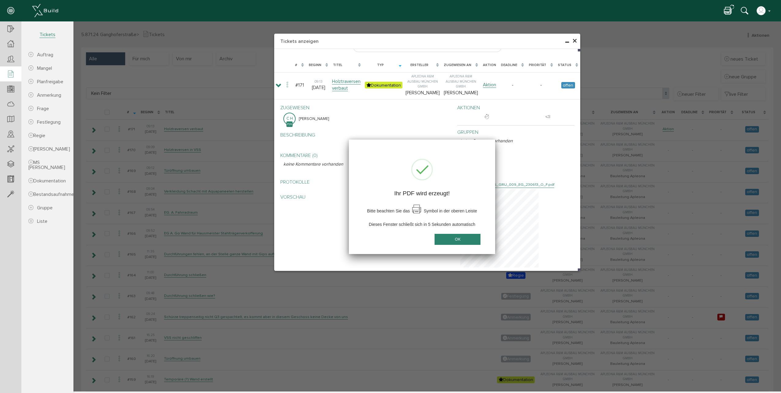
click at [447, 239] on button "OK" at bounding box center [458, 239] width 46 height 11
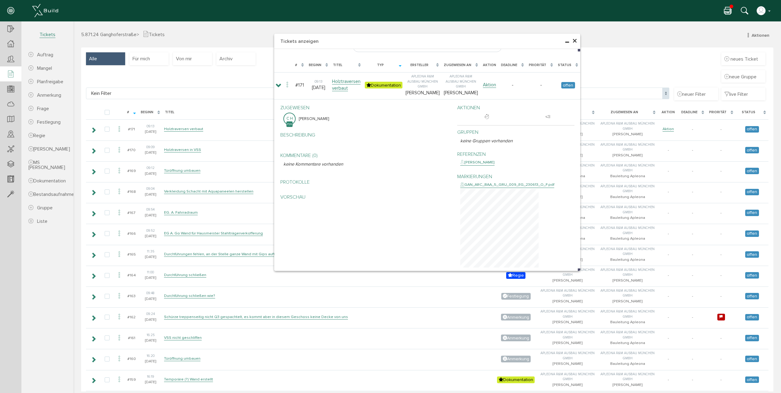
click at [726, 10] on icon at bounding box center [727, 11] width 7 height 9
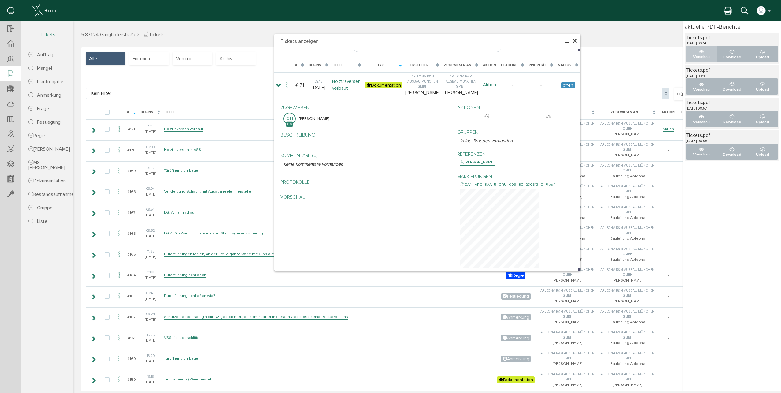
click at [700, 53] on button "Vorschau" at bounding box center [702, 54] width 31 height 16
click at [573, 42] on span "×" at bounding box center [575, 41] width 5 height 12
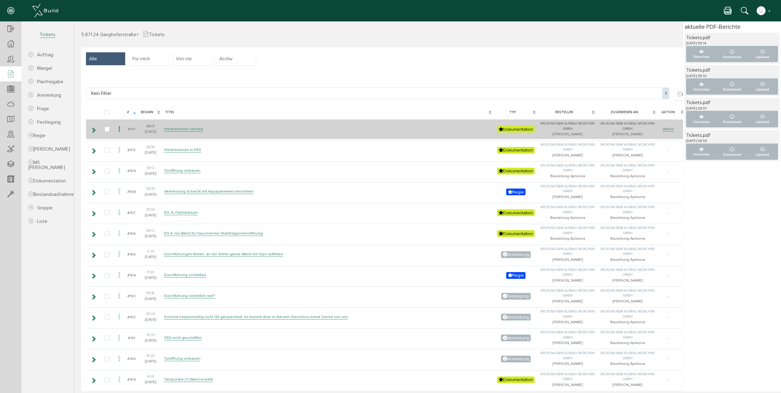
click at [92, 131] on icon at bounding box center [94, 130] width 6 height 5
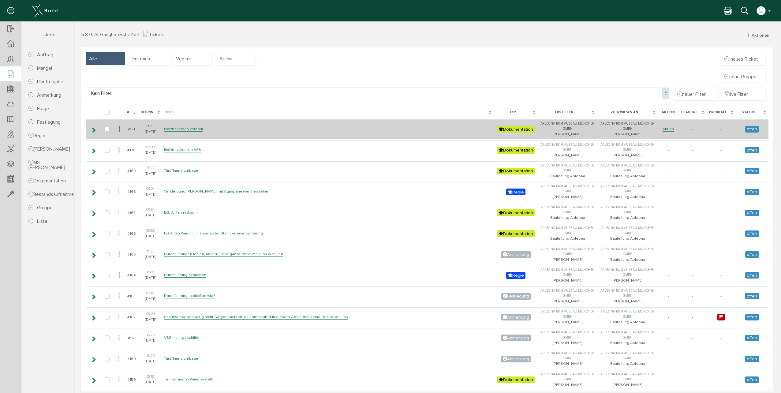
click at [95, 129] on icon at bounding box center [94, 130] width 6 height 5
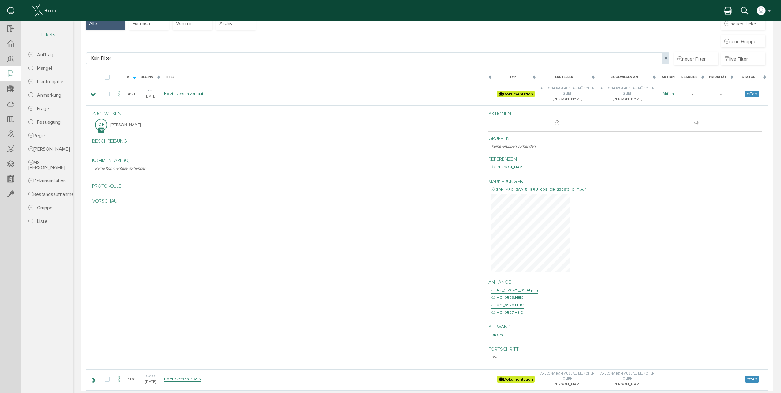
scroll to position [31, 0]
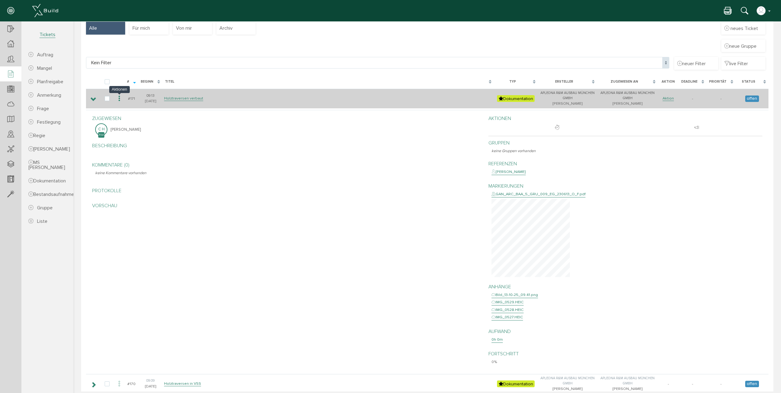
click at [122, 100] on icon at bounding box center [119, 99] width 7 height 8
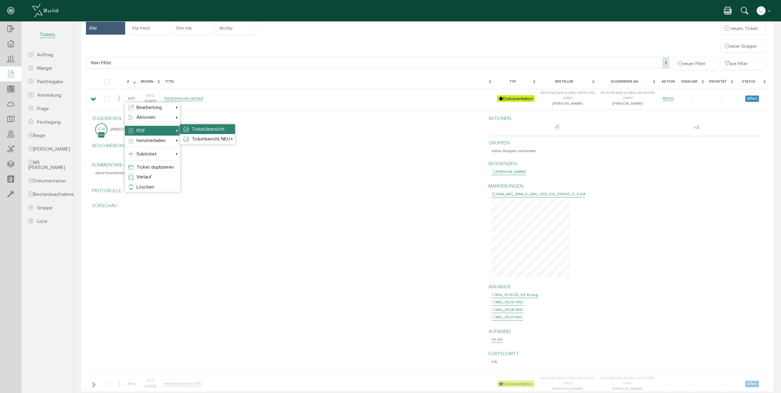
click at [190, 131] on li "Ticketübersicht" at bounding box center [207, 129] width 55 height 10
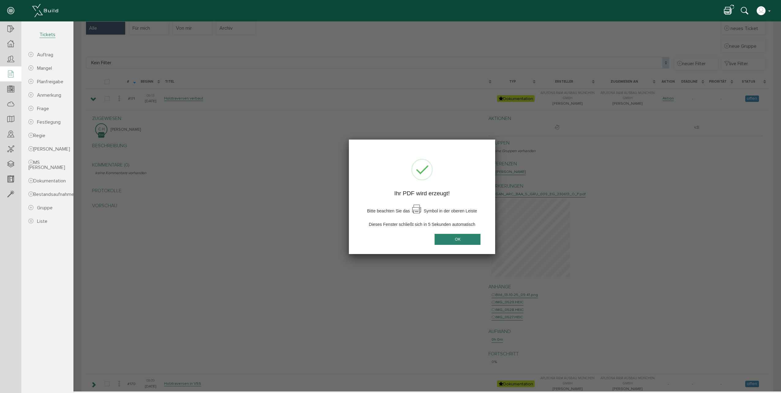
click at [467, 242] on button "OK" at bounding box center [458, 239] width 46 height 11
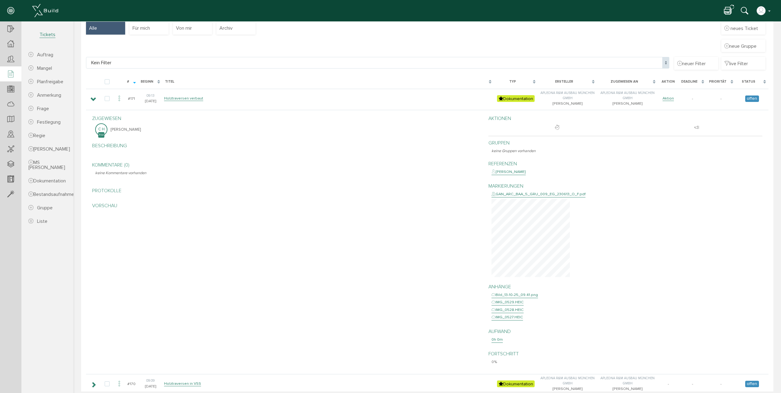
click at [729, 11] on icon at bounding box center [727, 11] width 7 height 9
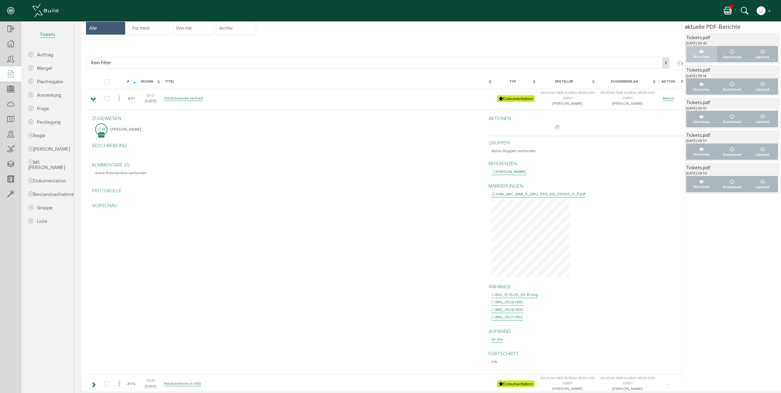
click at [694, 50] on button "Vorschau" at bounding box center [702, 54] width 31 height 16
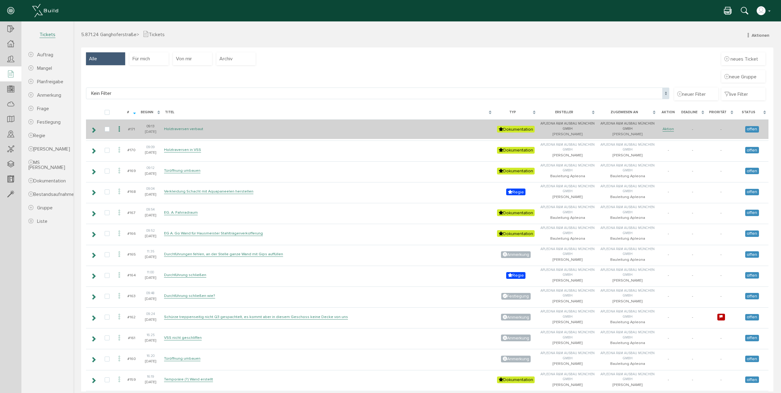
click at [175, 130] on link "Holztraversen verbaut" at bounding box center [183, 128] width 39 height 5
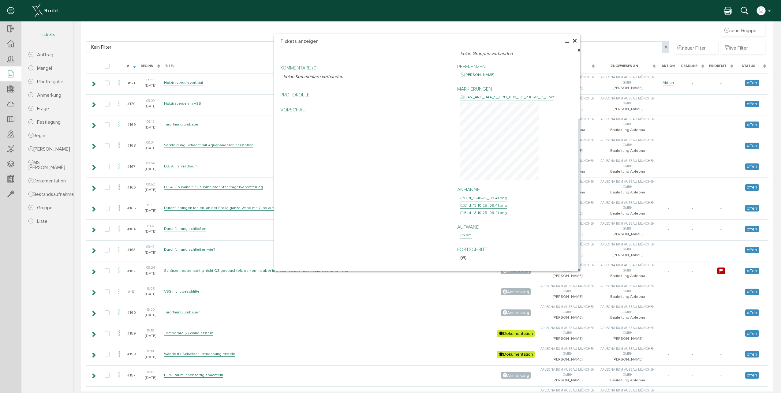
scroll to position [61, 0]
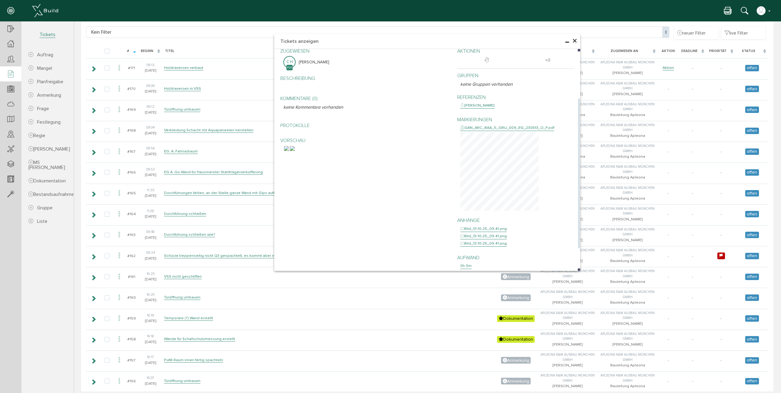
click at [394, 152] on div at bounding box center [366, 149] width 165 height 6
click at [573, 41] on span "×" at bounding box center [575, 41] width 5 height 12
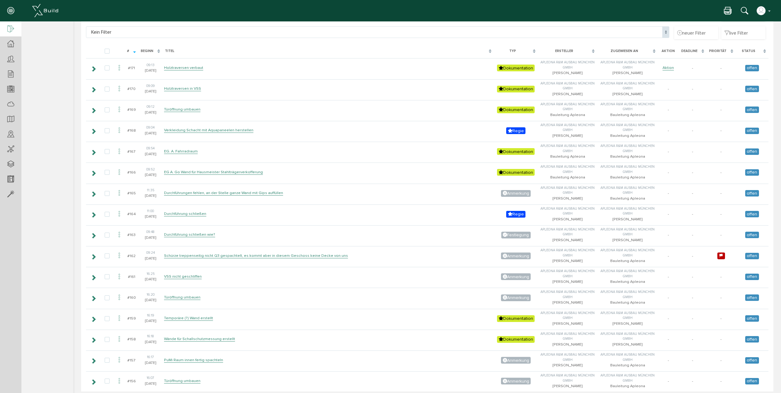
click at [9, 28] on icon at bounding box center [10, 29] width 7 height 9
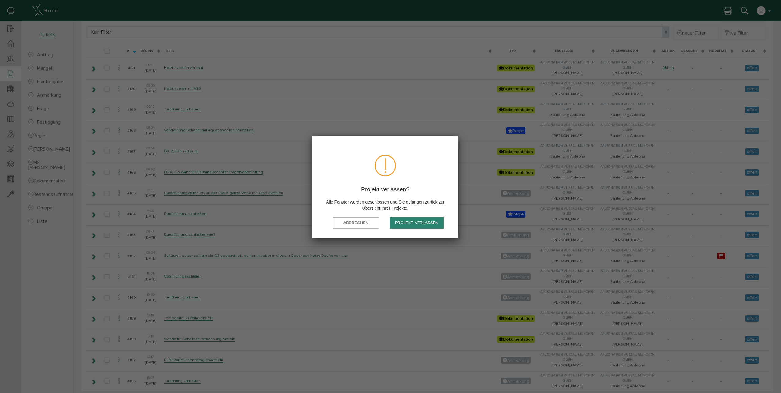
click at [403, 219] on button "Projekt verlassen" at bounding box center [417, 222] width 54 height 11
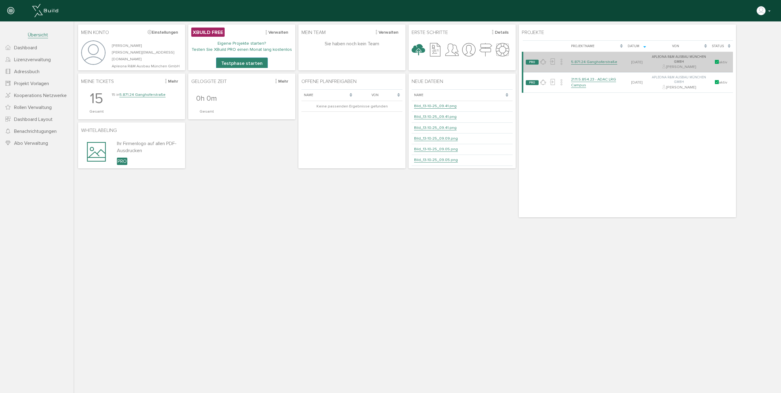
click at [585, 63] on link "5.871.24 Ganghoferstraße" at bounding box center [594, 61] width 46 height 5
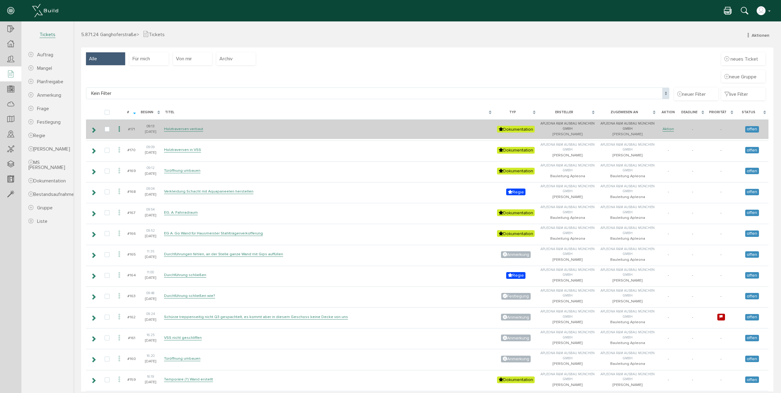
click at [95, 132] on icon at bounding box center [94, 130] width 6 height 5
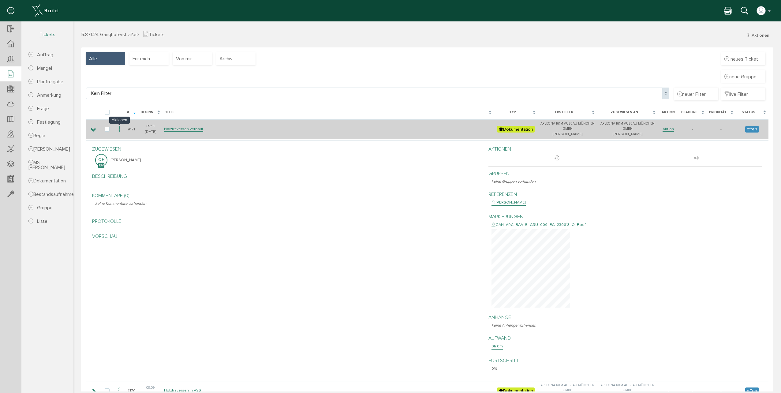
click at [121, 129] on icon at bounding box center [119, 129] width 7 height 8
click at [93, 129] on icon at bounding box center [94, 130] width 6 height 5
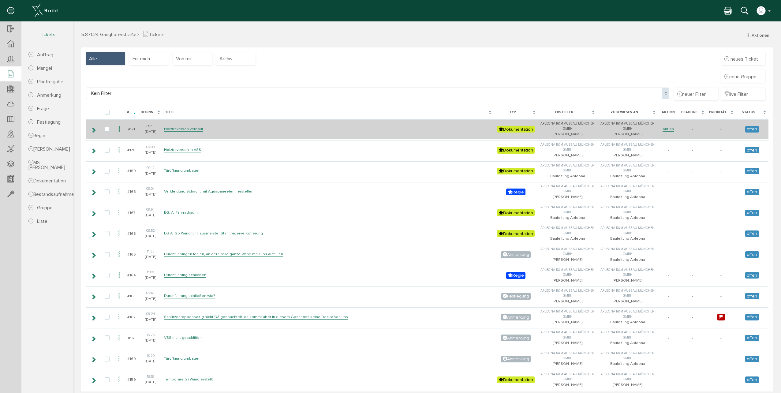
click at [93, 129] on icon at bounding box center [94, 130] width 6 height 5
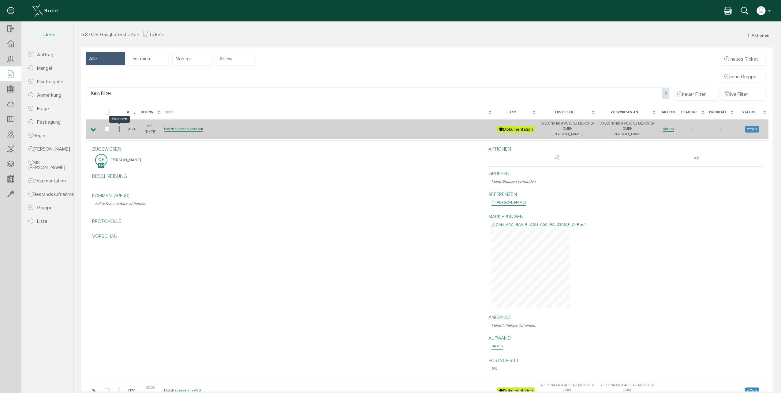
click at [120, 128] on icon at bounding box center [119, 129] width 7 height 8
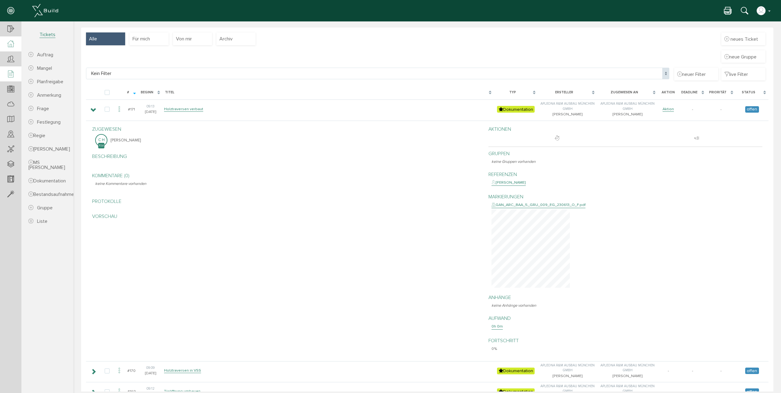
scroll to position [31, 0]
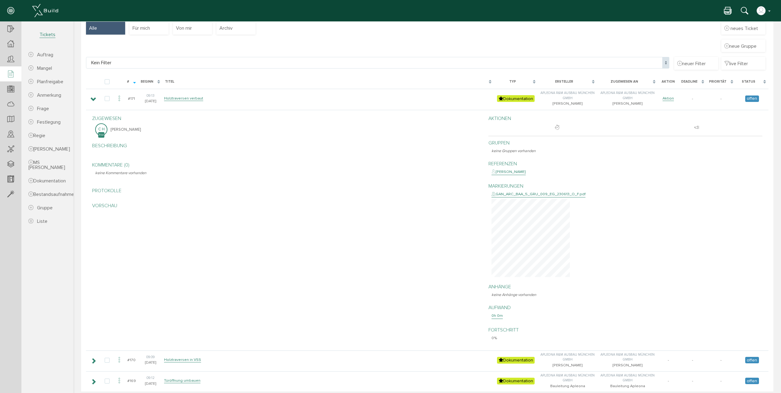
click at [13, 72] on icon at bounding box center [10, 74] width 7 height 9
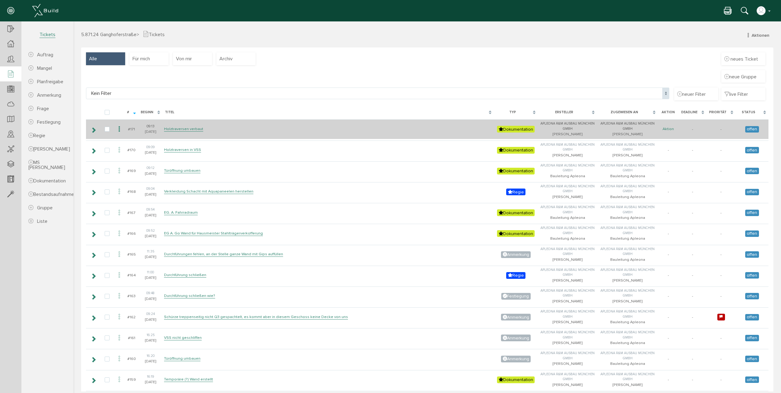
click at [666, 128] on link "Aktion" at bounding box center [668, 128] width 11 height 5
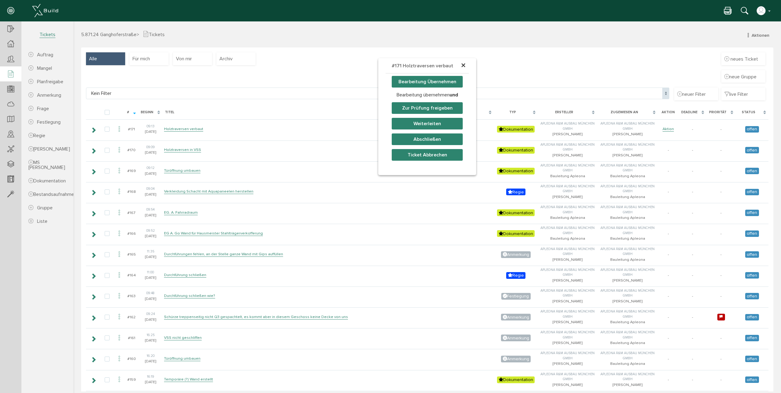
click at [285, 121] on div "× #171 Holztraversen verbaut Bearbeitung Übernehmen Bearbeitung übernehmen und …" at bounding box center [427, 219] width 708 height 346
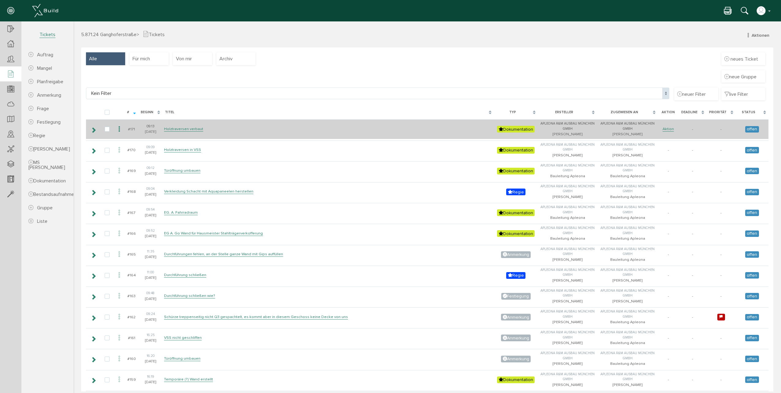
click at [95, 128] on icon at bounding box center [94, 130] width 6 height 5
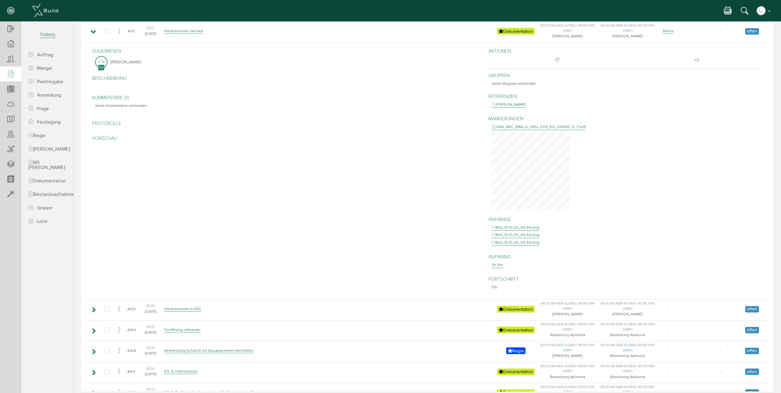
scroll to position [91, 0]
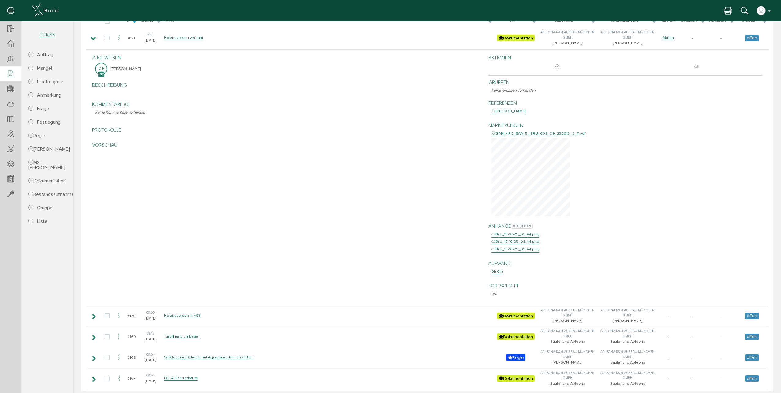
click at [527, 233] on div "Bild_13-10-25_09.44.png" at bounding box center [516, 234] width 48 height 6
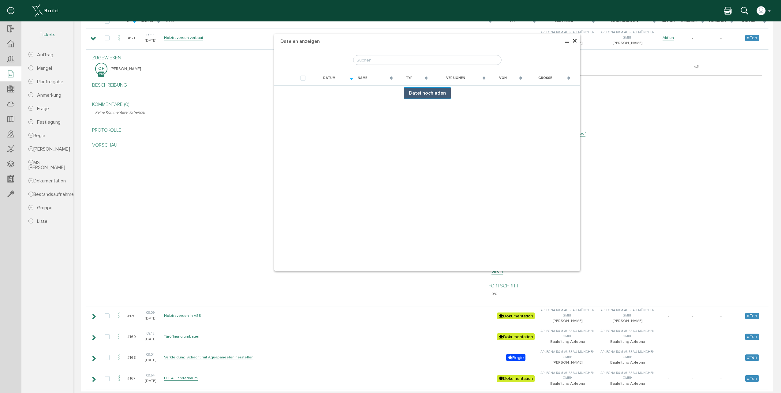
click at [423, 93] on button "Datei hochladen" at bounding box center [427, 93] width 47 height 12
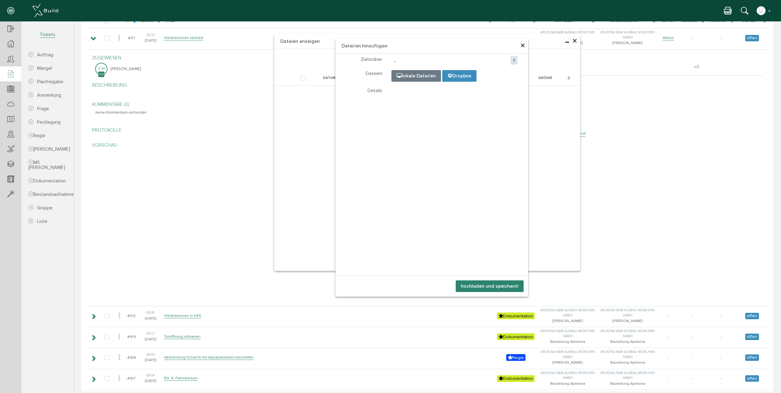
click at [521, 46] on span "×" at bounding box center [523, 46] width 5 height 12
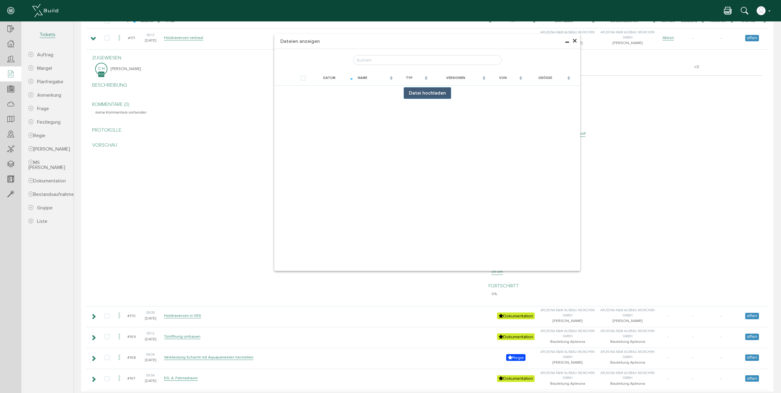
click at [573, 39] on span "×" at bounding box center [575, 41] width 5 height 12
